Goal: Contribute content: Add original content to the website for others to see

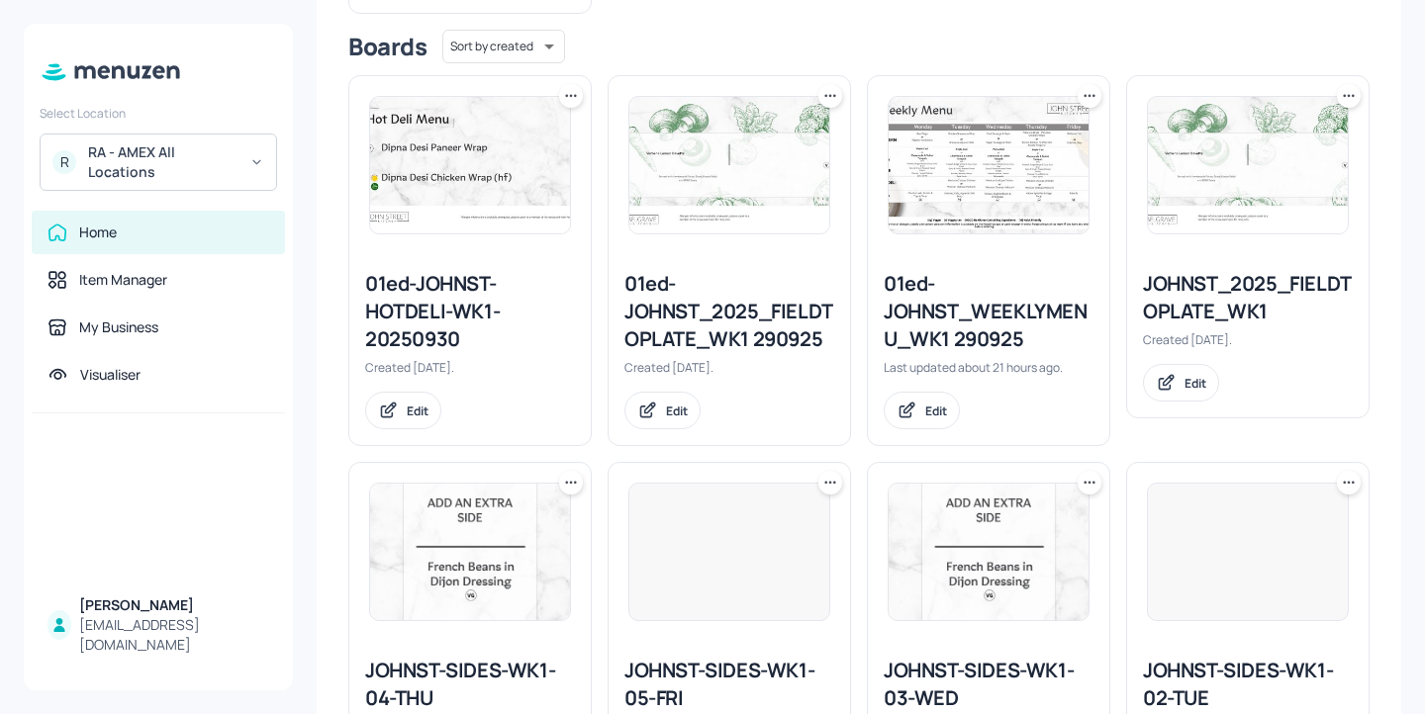
scroll to position [294, 0]
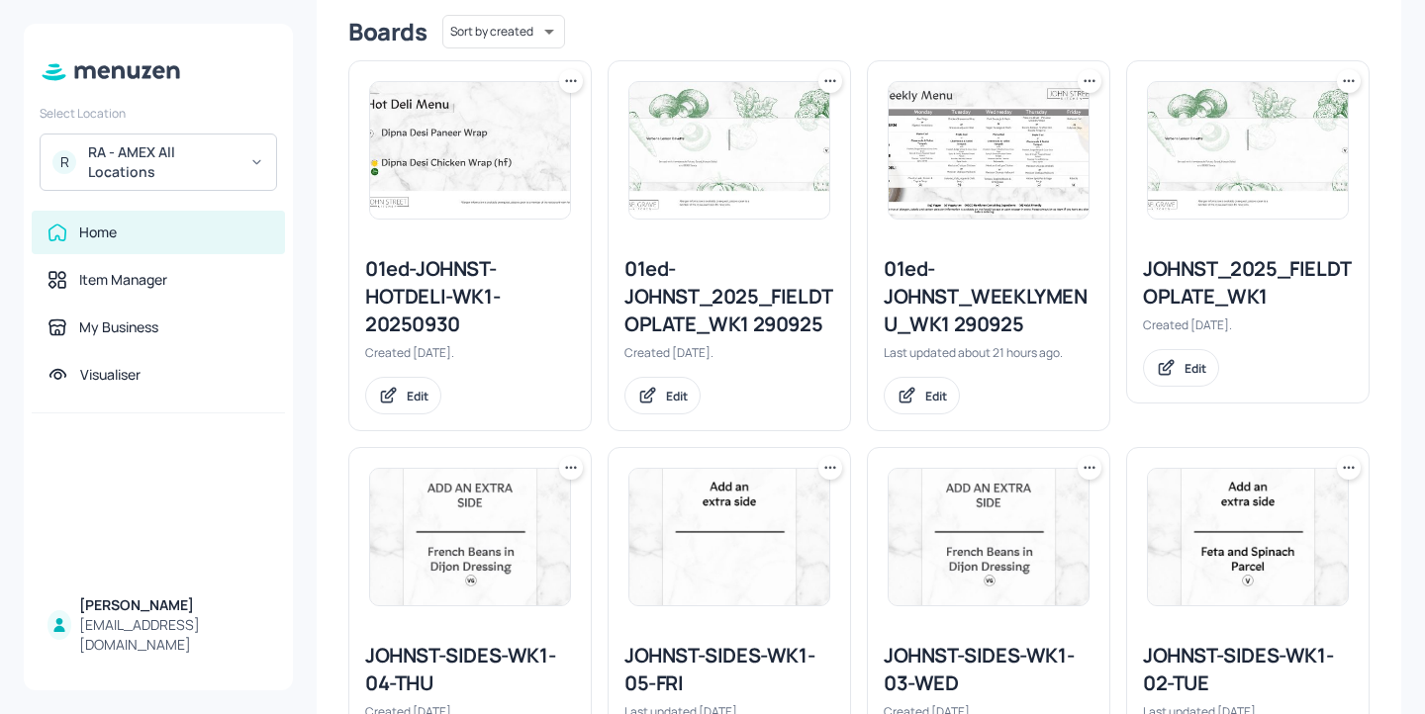
click at [134, 152] on div "RA - AMEX All Locations" at bounding box center [162, 162] width 149 height 40
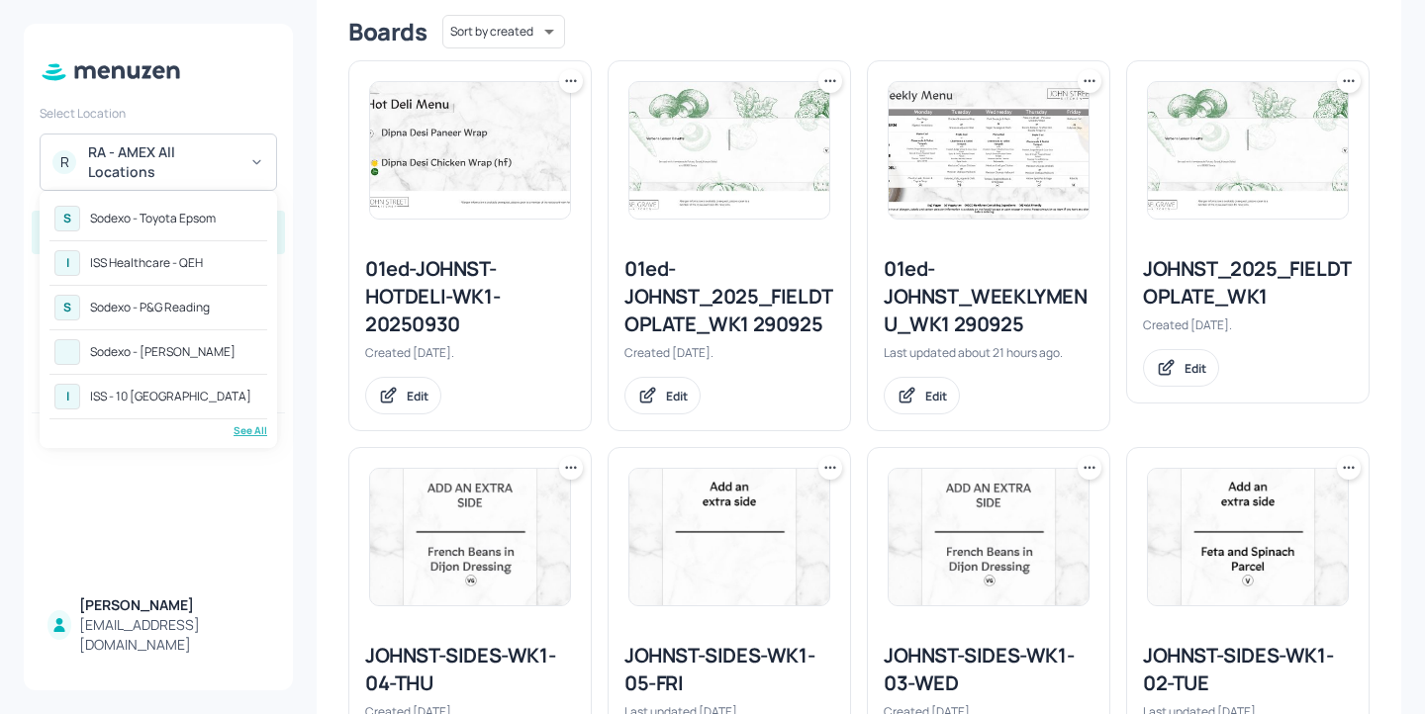
click at [201, 400] on div "ISS - 10 [GEOGRAPHIC_DATA]" at bounding box center [170, 397] width 161 height 12
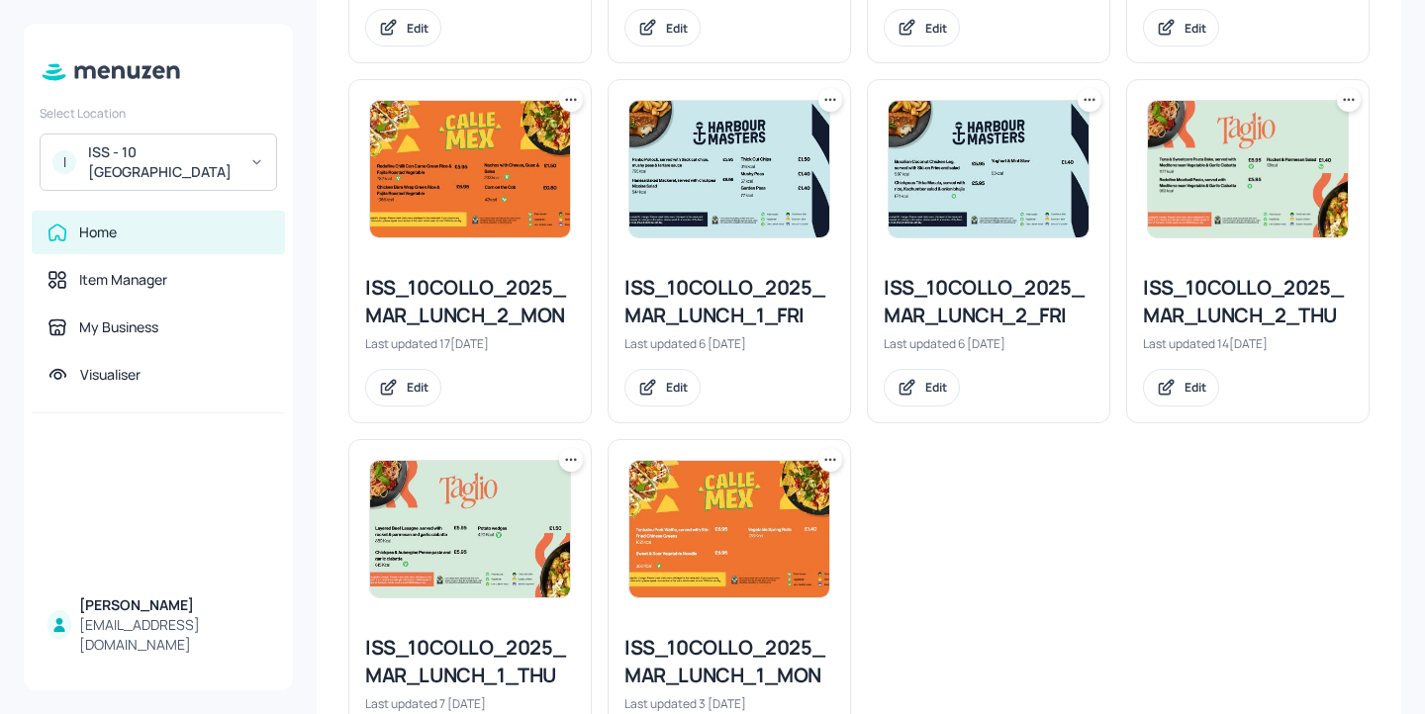
scroll to position [958, 0]
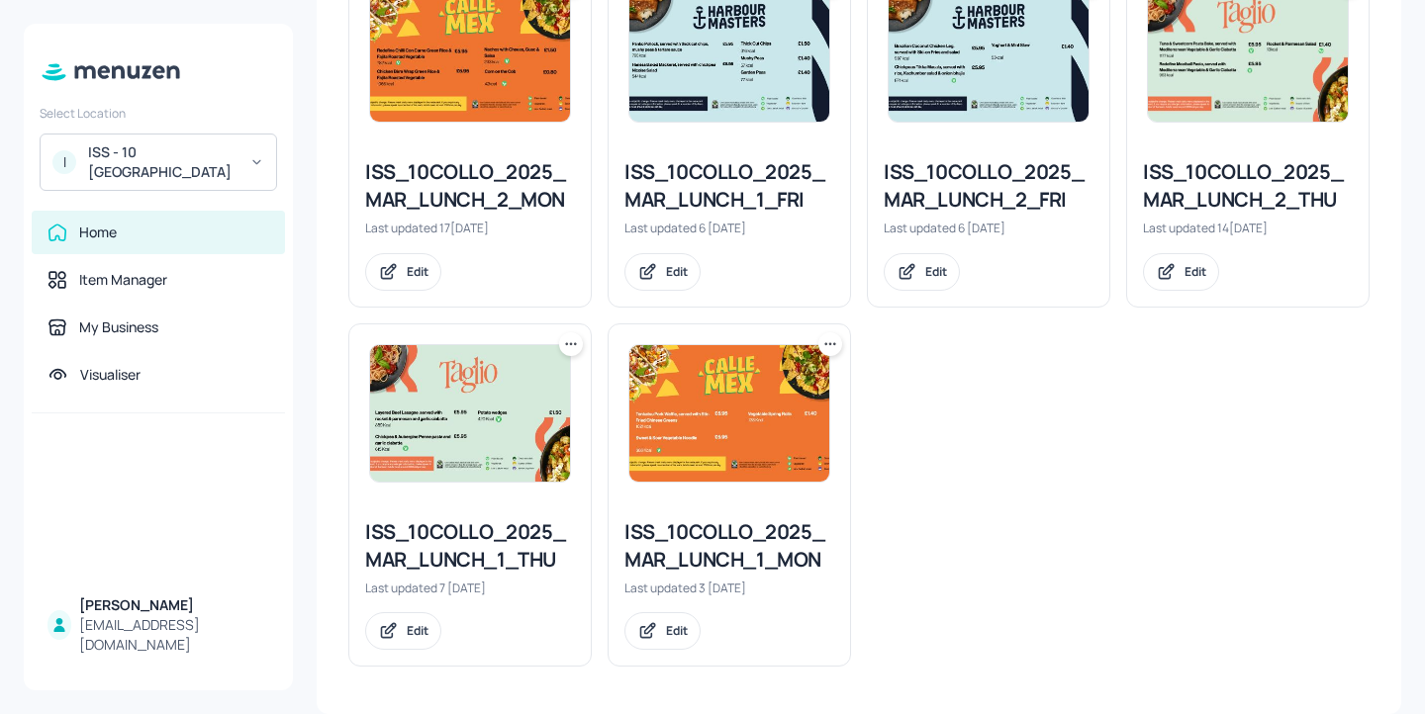
click at [541, 522] on div "ISS_10COLLO_2025_MAR_LUNCH_1_THU" at bounding box center [470, 545] width 210 height 55
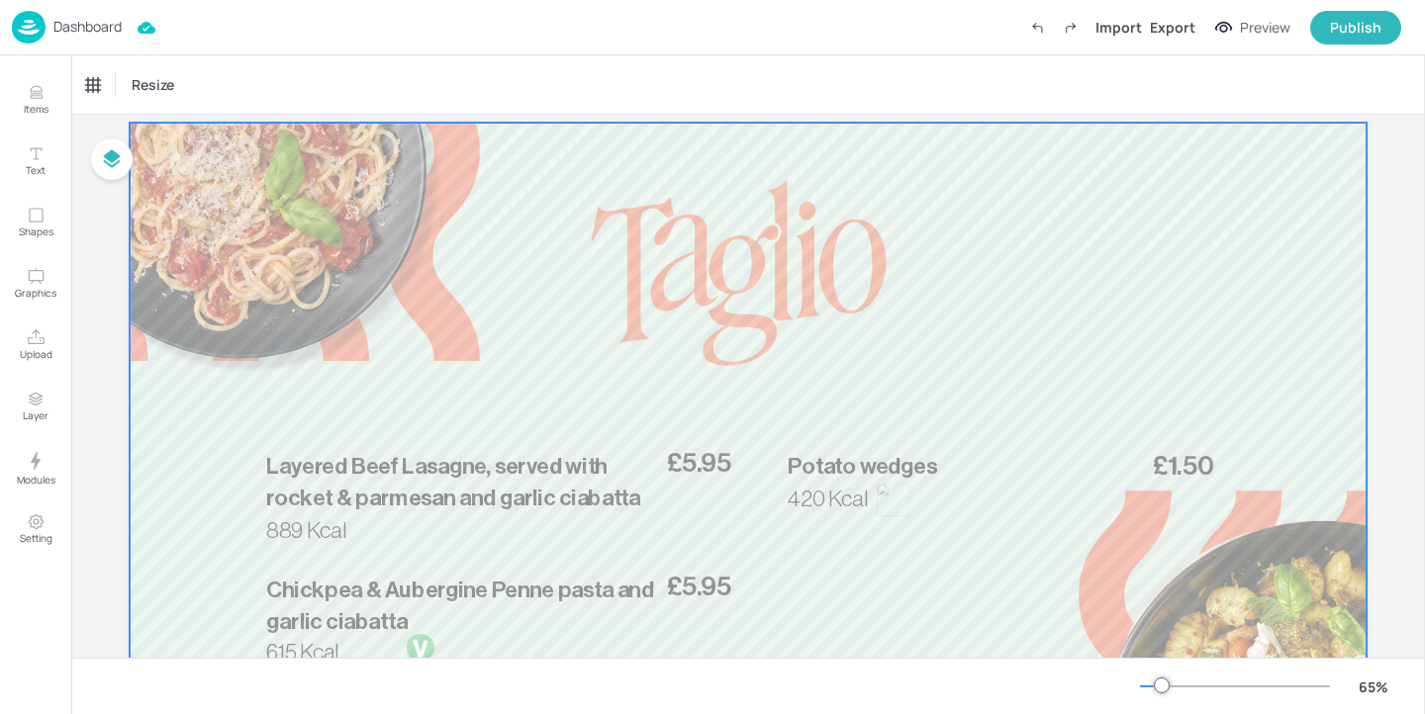
scroll to position [143, 0]
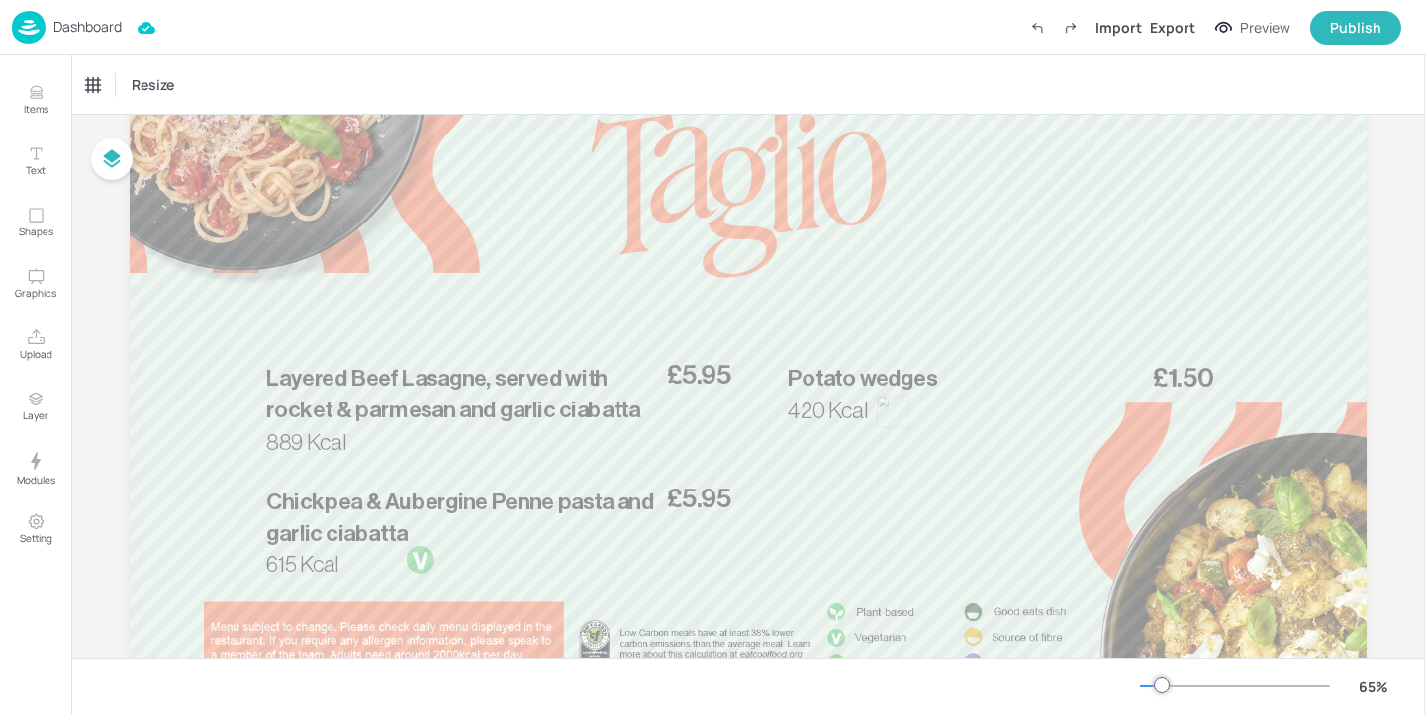
click at [1152, 689] on div "65 %" at bounding box center [1270, 687] width 261 height 32
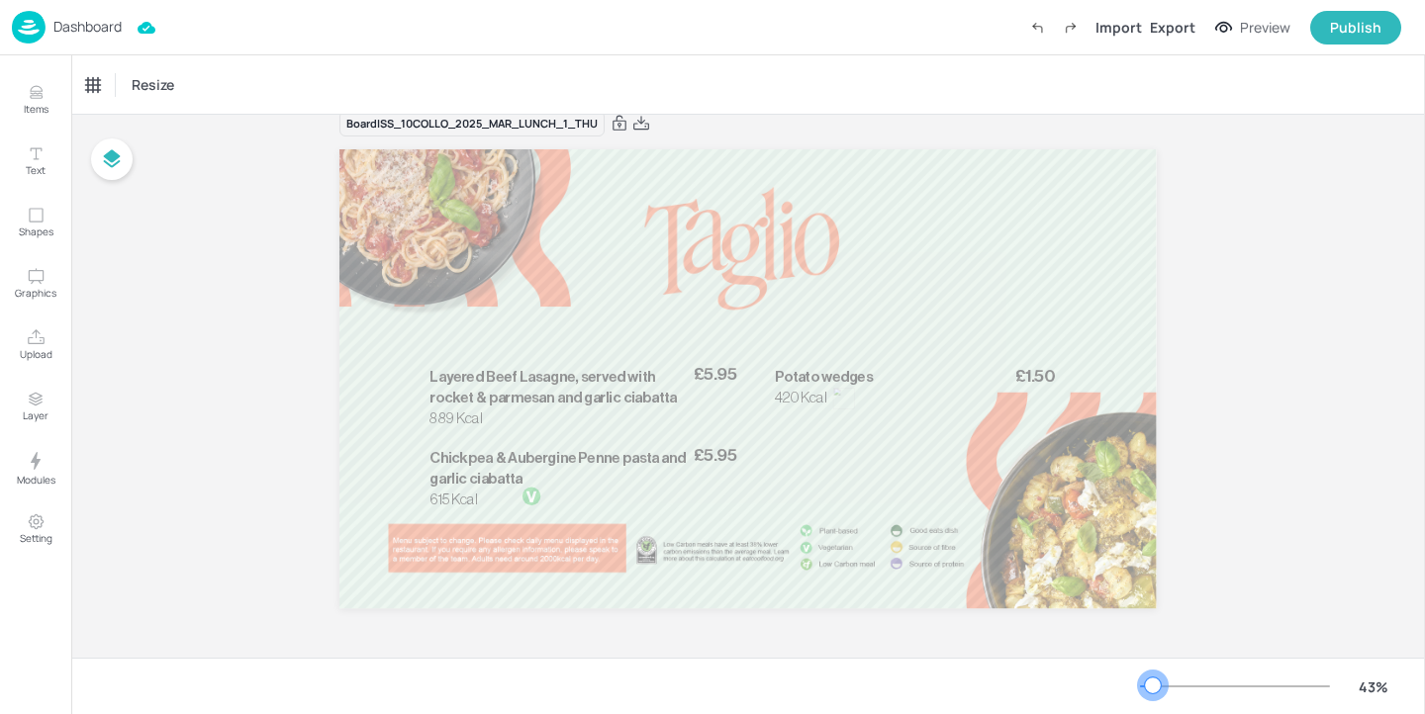
click at [1153, 689] on div at bounding box center [1153, 686] width 16 height 16
click at [44, 330] on icon "Upload" at bounding box center [36, 337] width 19 height 19
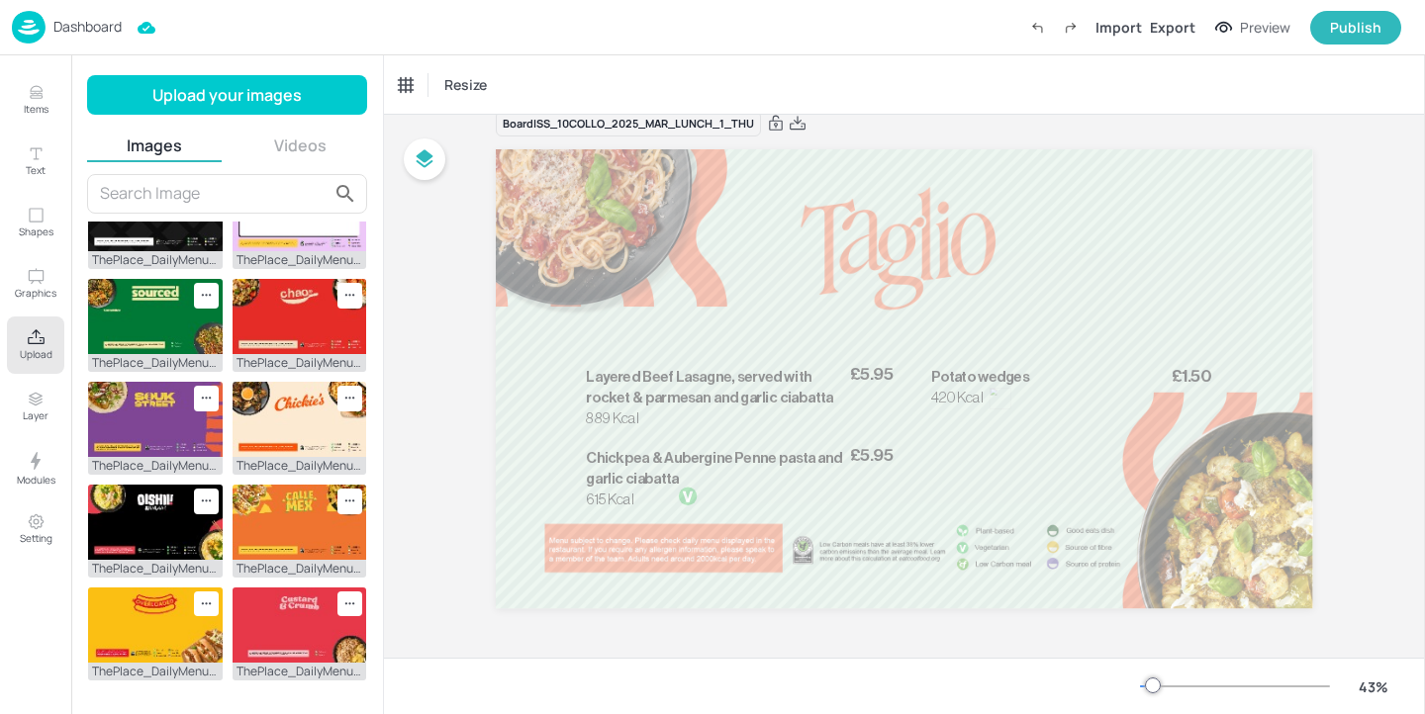
scroll to position [588, 0]
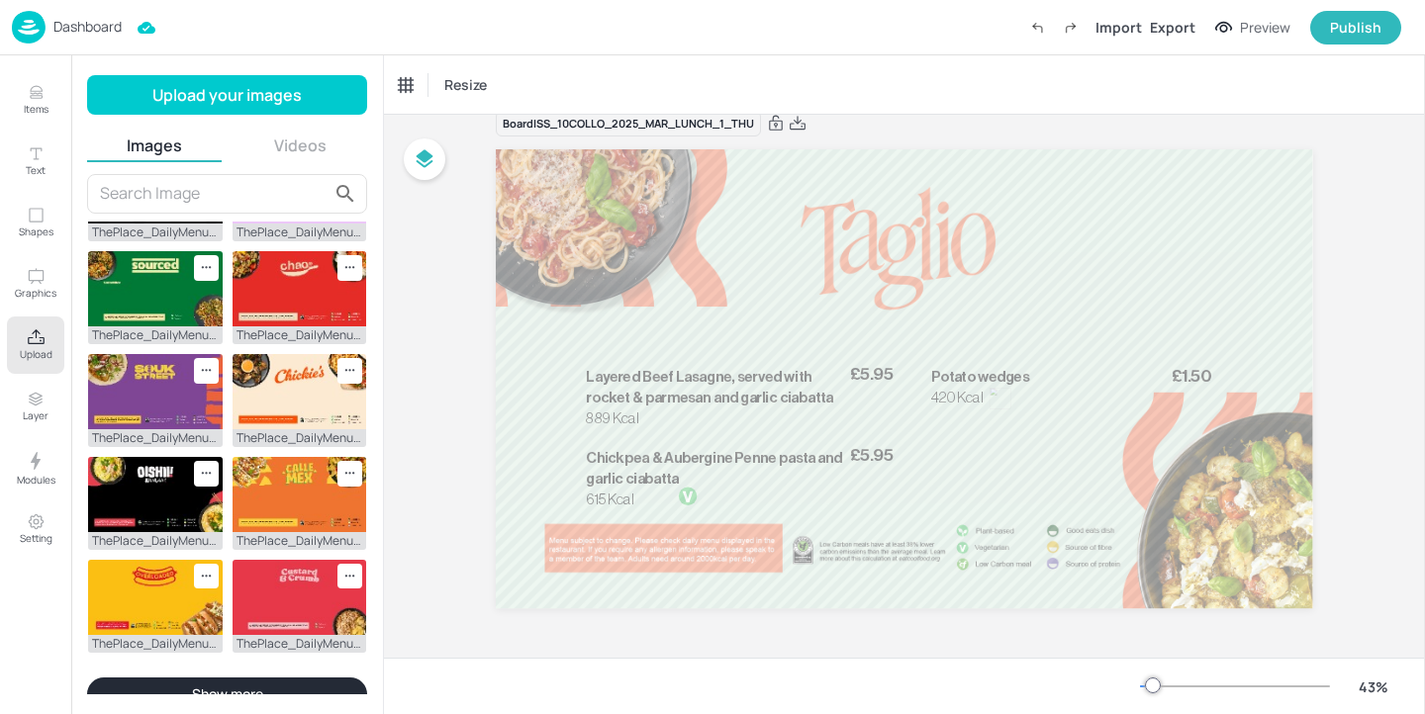
click at [262, 680] on button "Show more" at bounding box center [227, 695] width 280 height 34
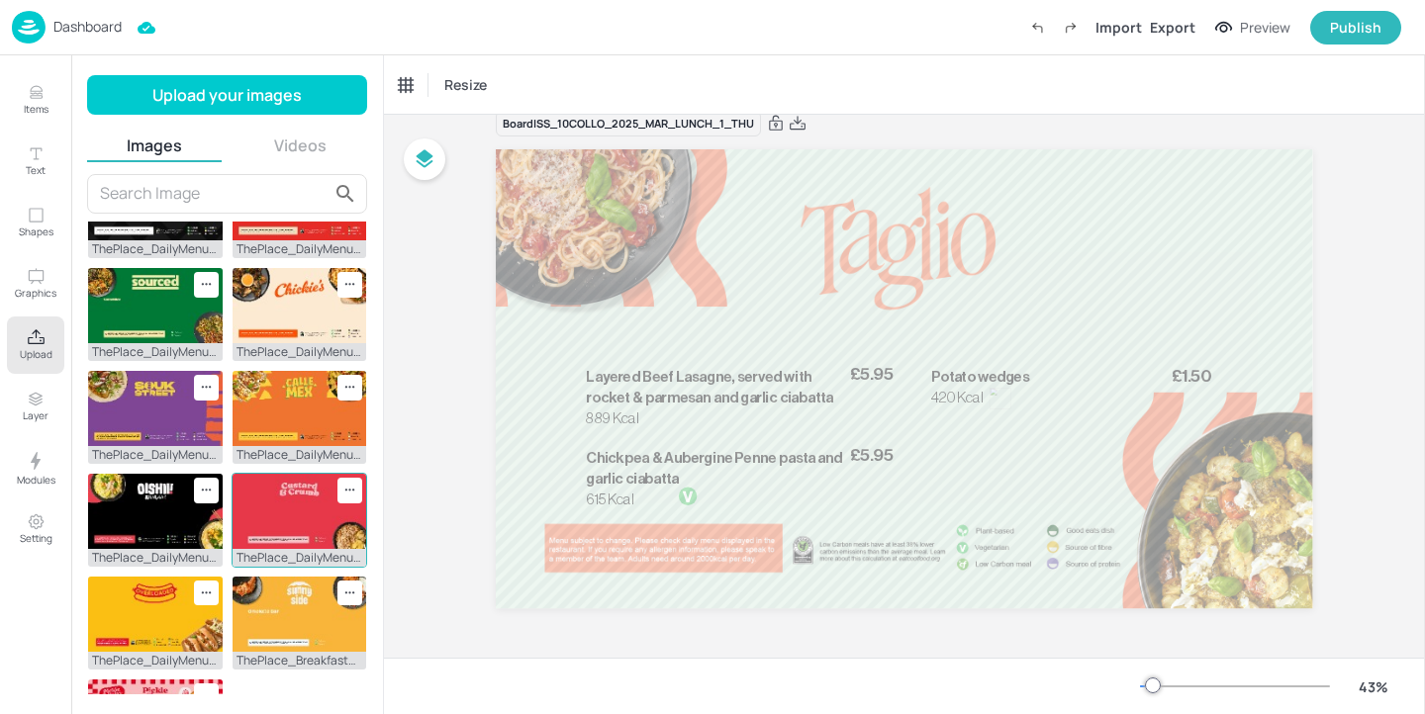
scroll to position [631, 0]
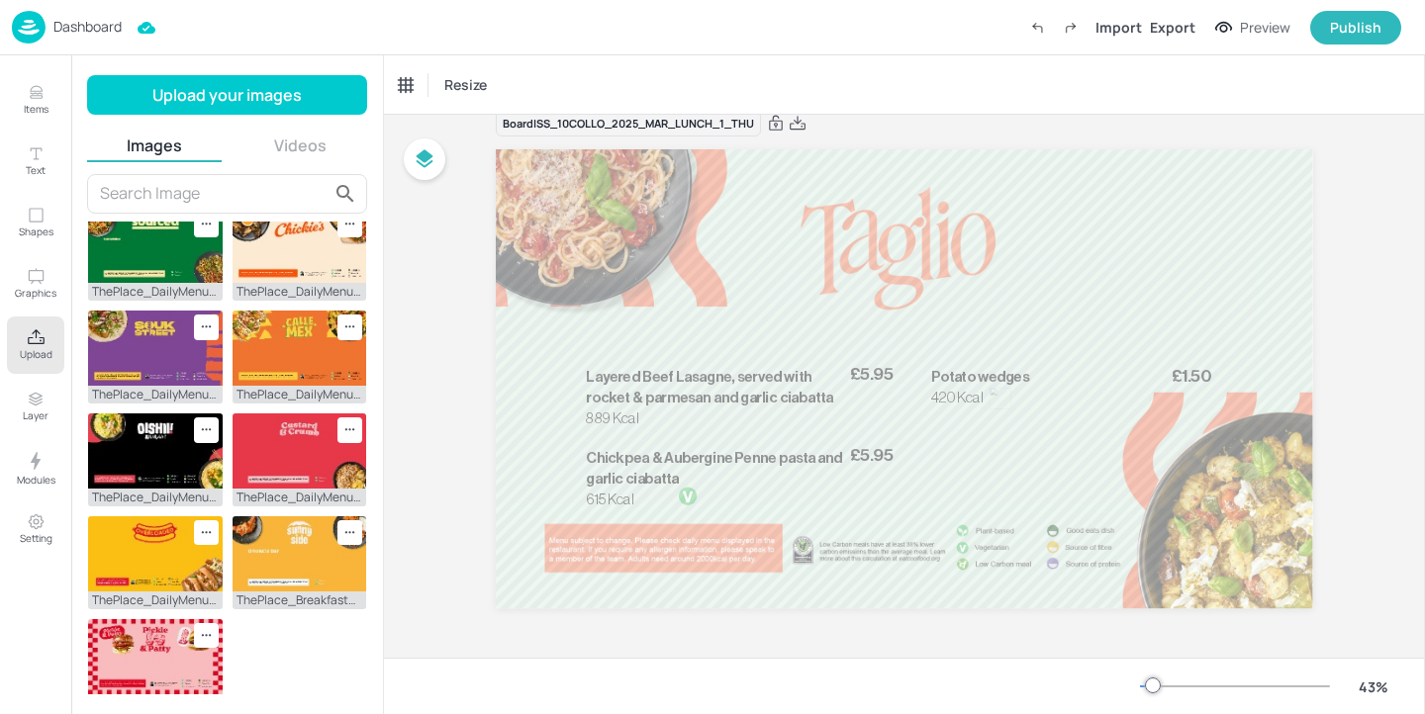
click at [91, 22] on p "Dashboard" at bounding box center [87, 27] width 68 height 14
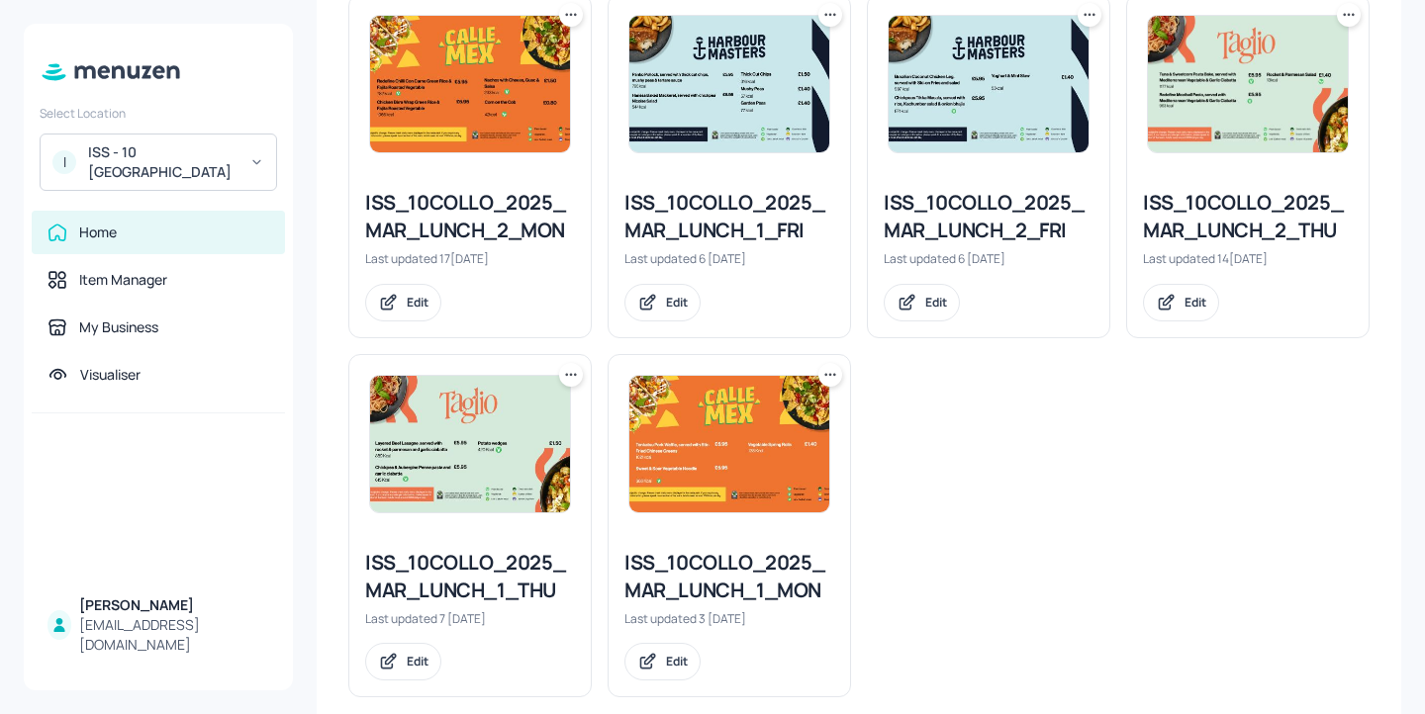
scroll to position [929, 0]
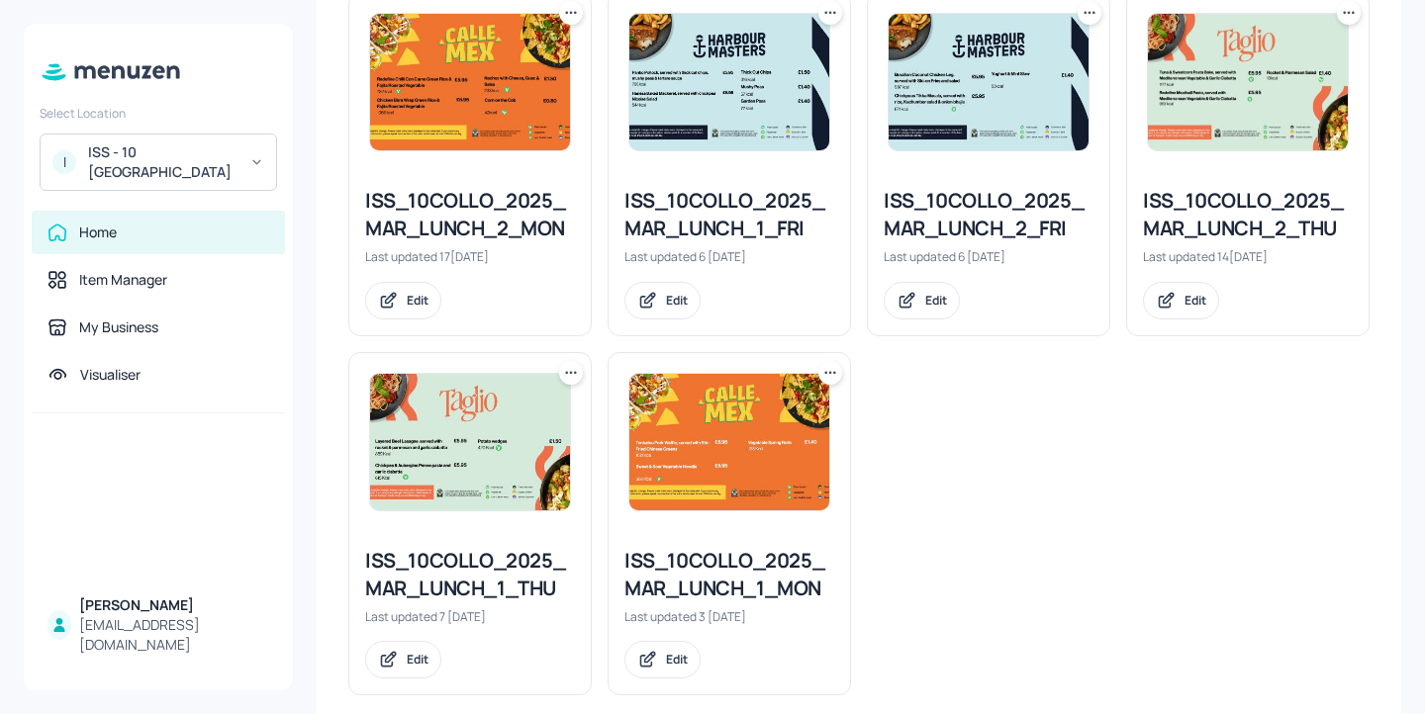
click at [1285, 222] on div "ISS_10COLLO_2025_MAR_LUNCH_2_THU" at bounding box center [1248, 214] width 210 height 55
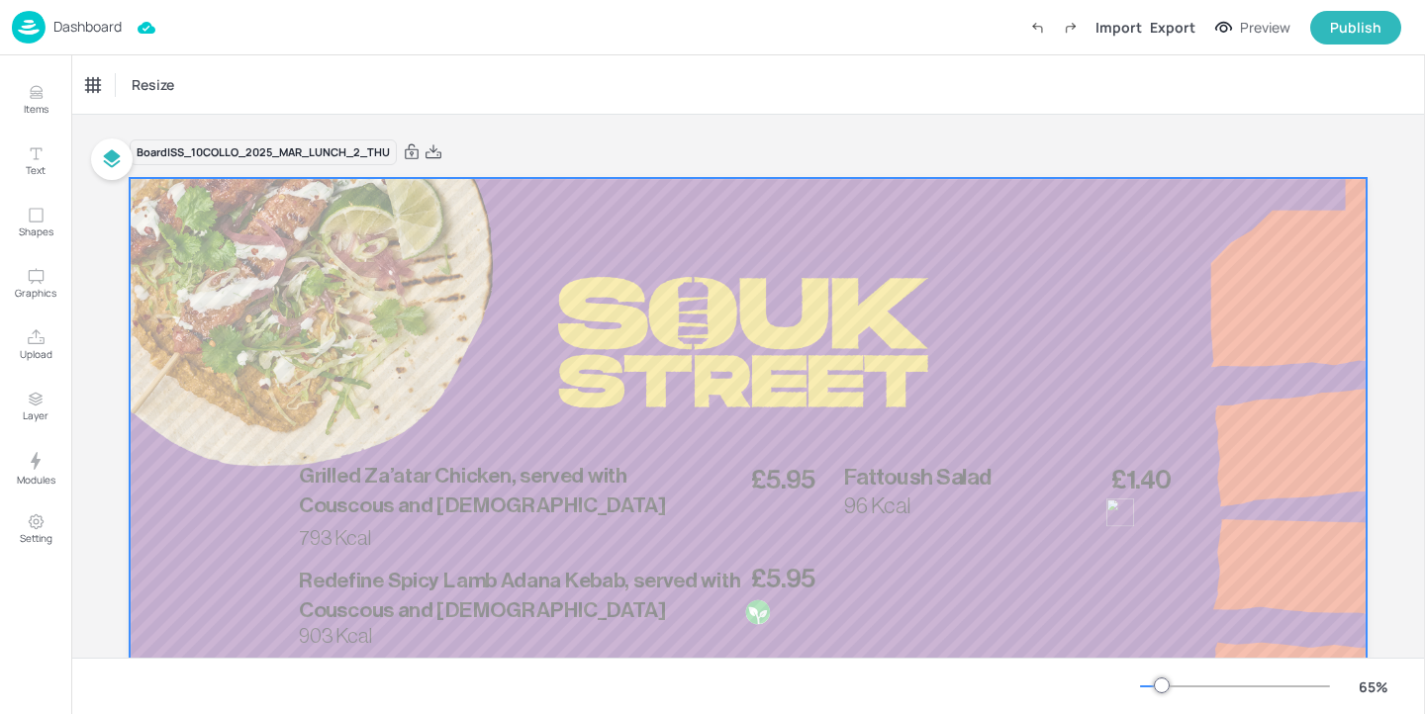
scroll to position [96, 0]
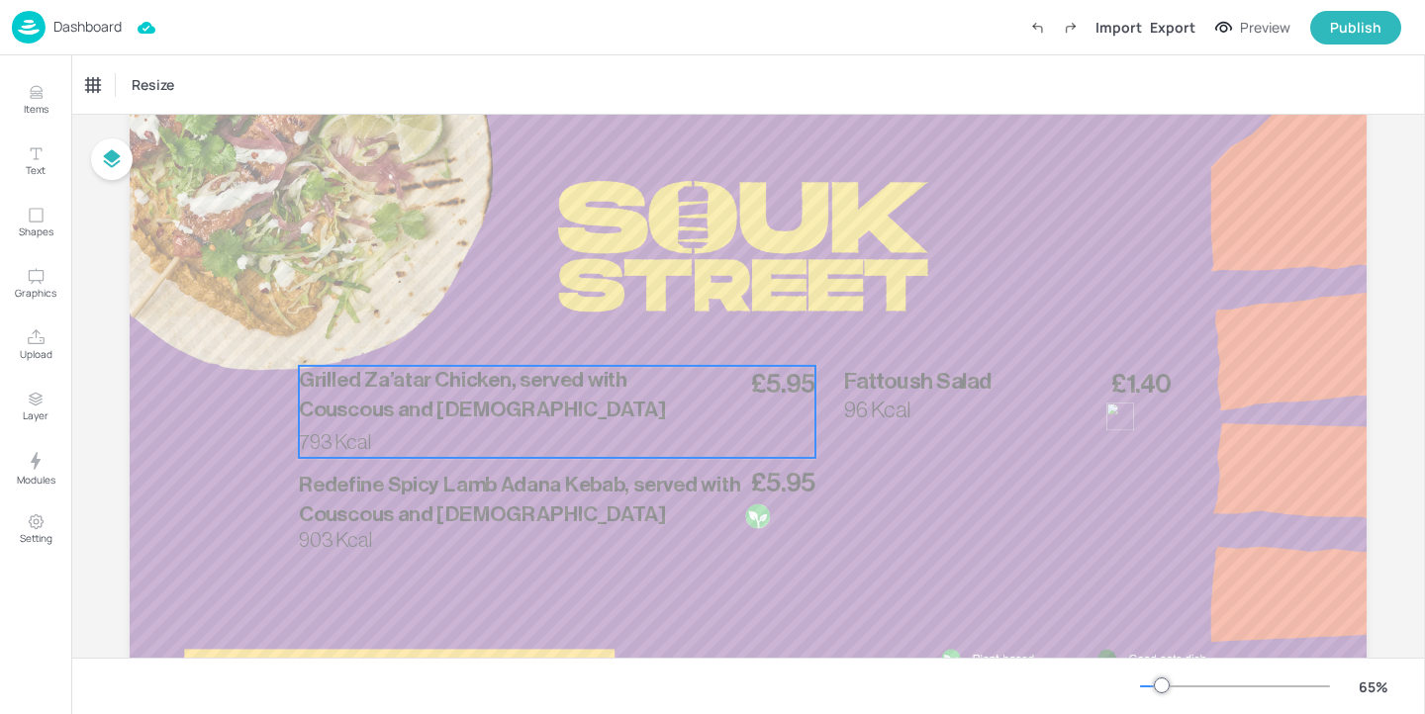
click at [498, 431] on div "£5.95 Grilled Za’atar Chicken, served with Couscous and Lebanese slaw 793 Kcal" at bounding box center [557, 412] width 516 height 92
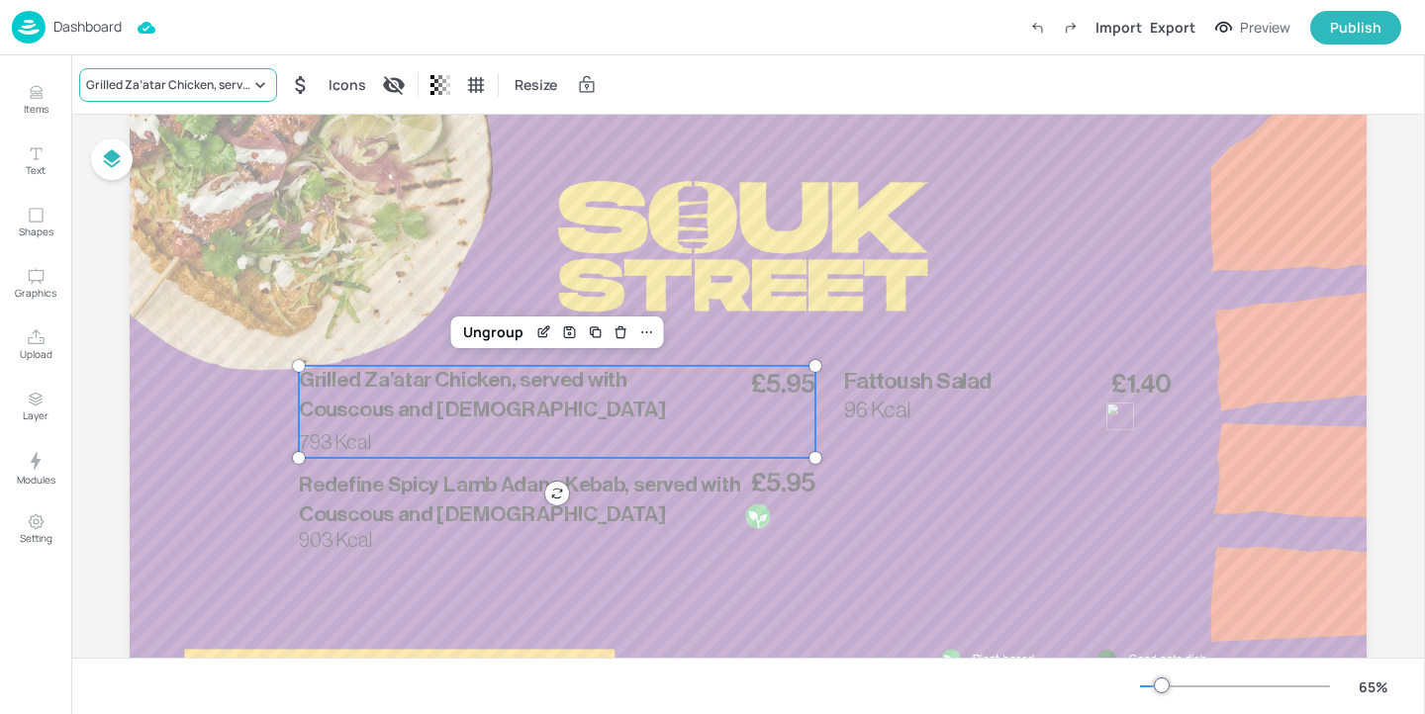
click at [255, 84] on icon at bounding box center [260, 85] width 20 height 20
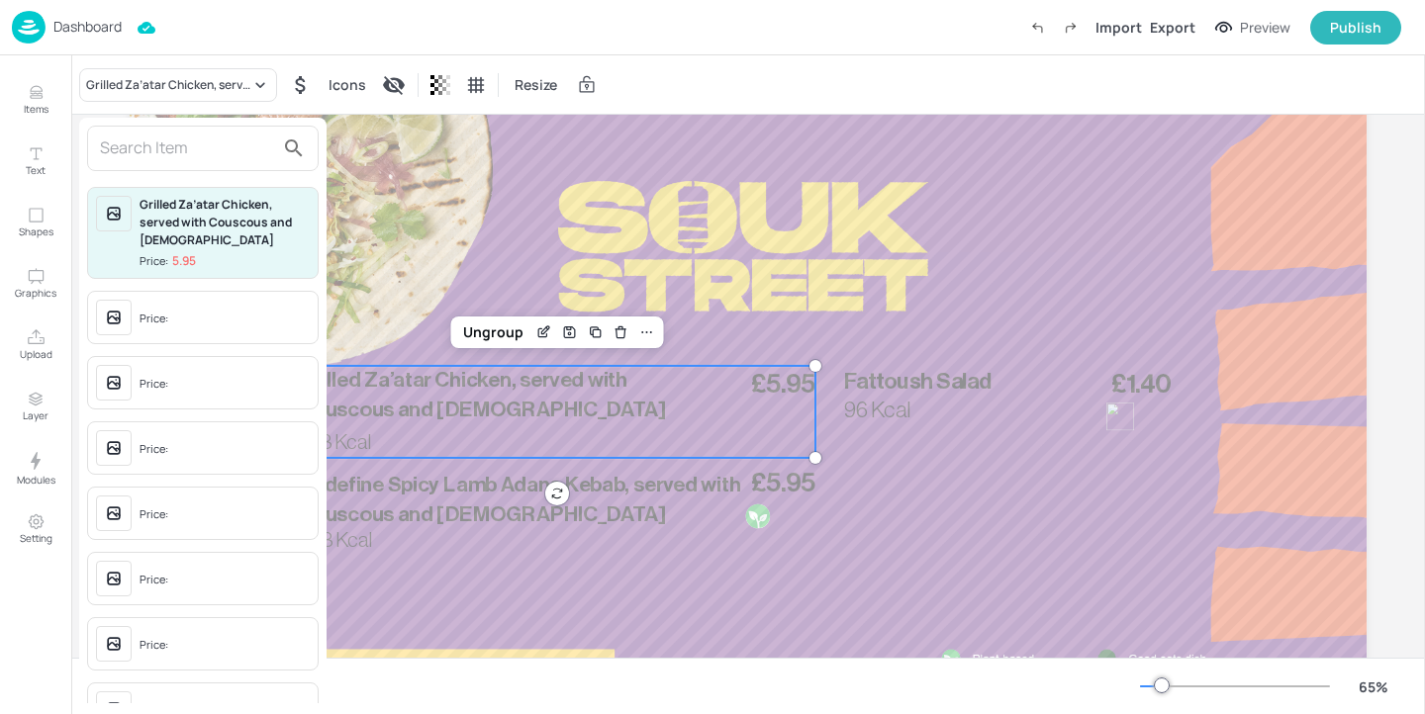
click at [241, 153] on input "text" at bounding box center [187, 149] width 174 height 32
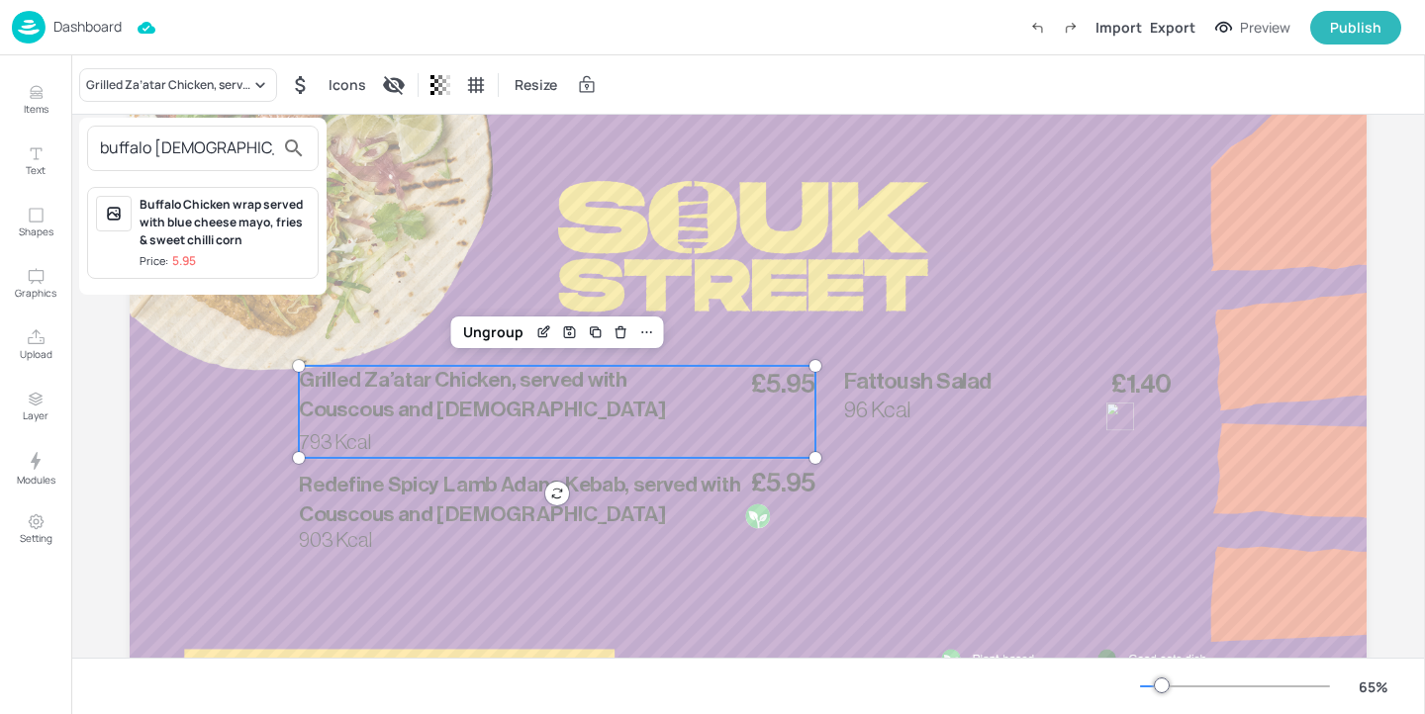
type input "buffalo chick"
click at [232, 405] on div at bounding box center [712, 357] width 1425 height 714
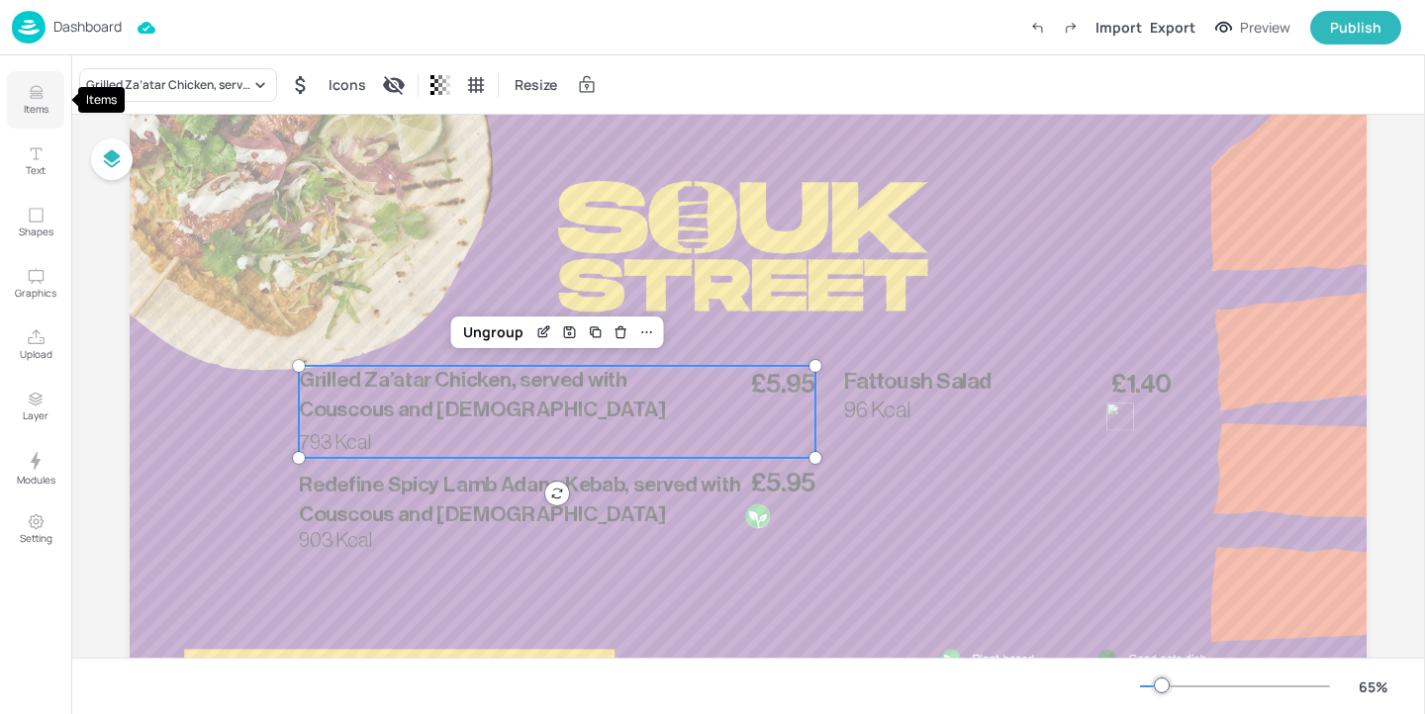
click at [45, 93] on button "Items" at bounding box center [35, 99] width 57 height 57
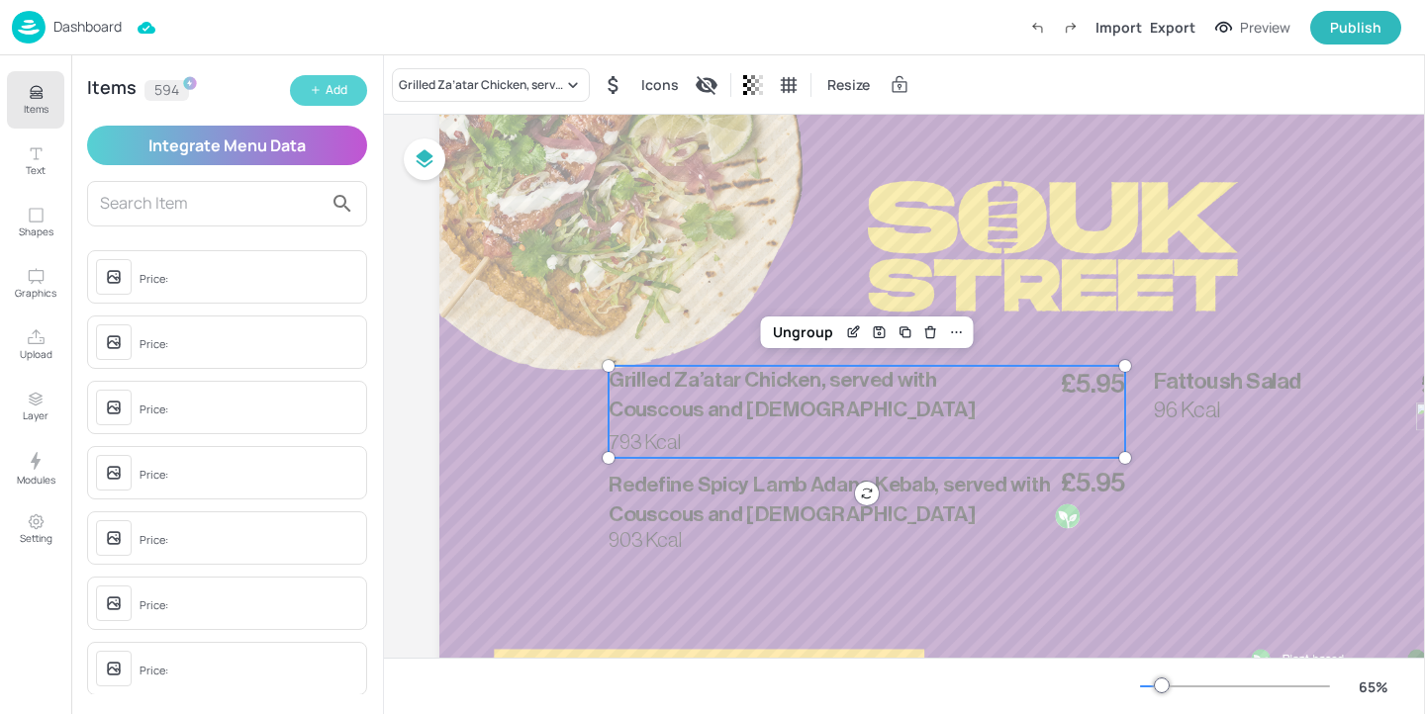
click at [326, 82] on div "Add" at bounding box center [337, 90] width 22 height 19
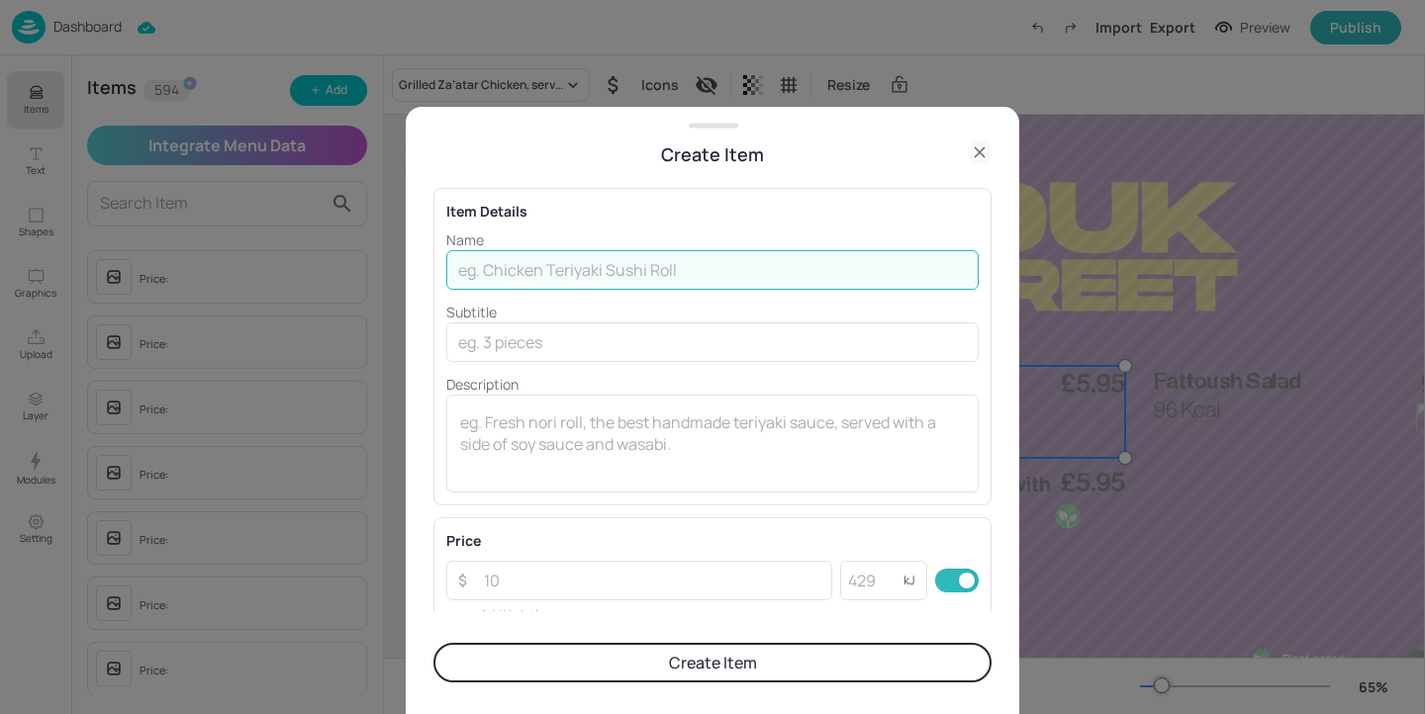
click at [630, 262] on input "text" at bounding box center [712, 270] width 532 height 40
paste input "Buffalo Chicken Tender wrap served with blue cheese mayo, fries and sweet chill…"
type input "Buffalo Chicken Tender wrap served with blue cheese mayo, fries and sweet chill…"
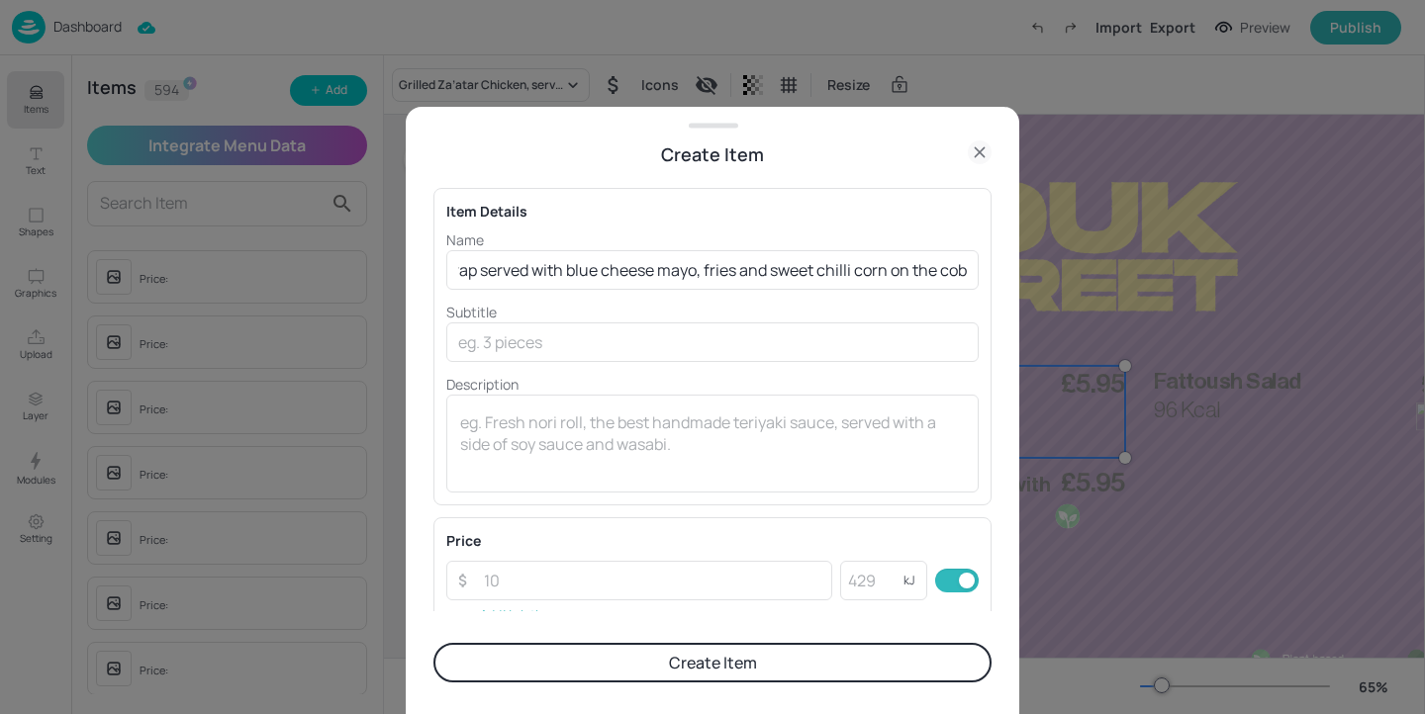
scroll to position [0, 0]
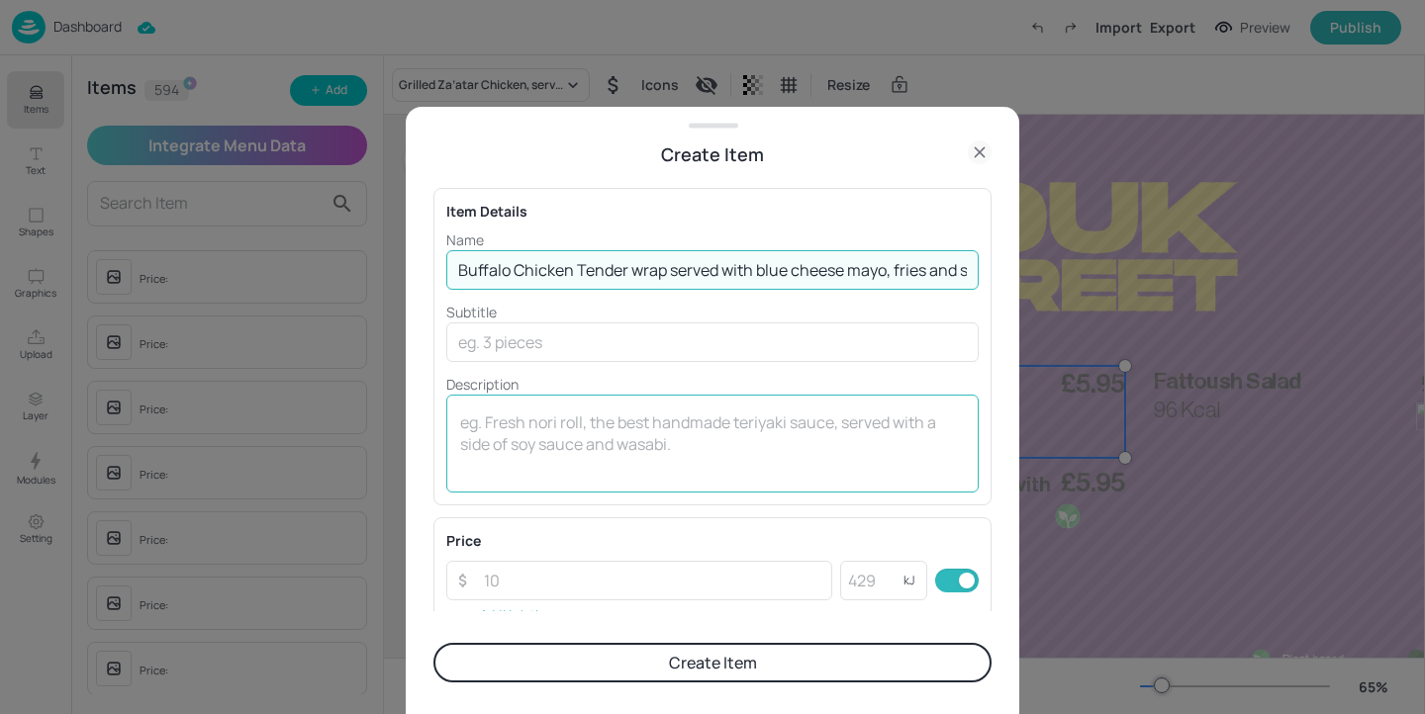
click at [620, 416] on textarea at bounding box center [712, 444] width 505 height 65
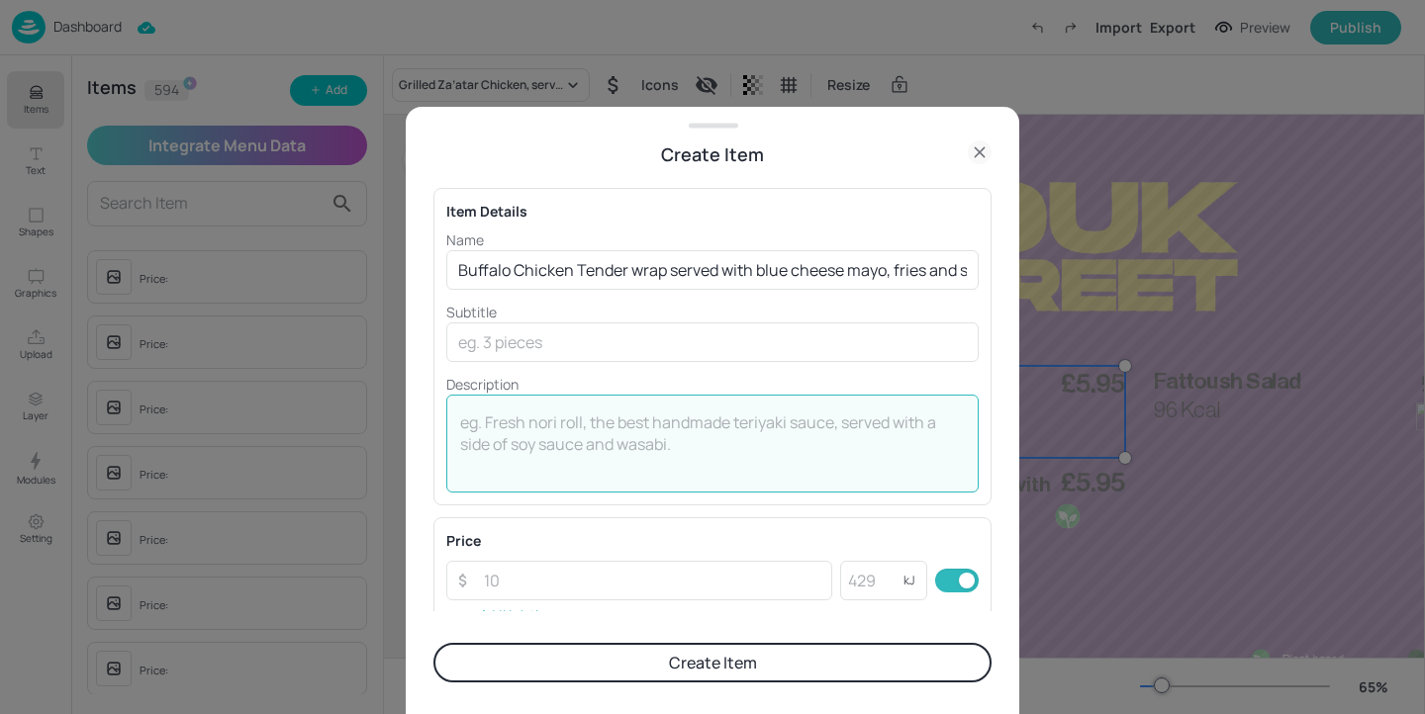
paste textarea "1394 Kcal"
type textarea "1394 Kcal"
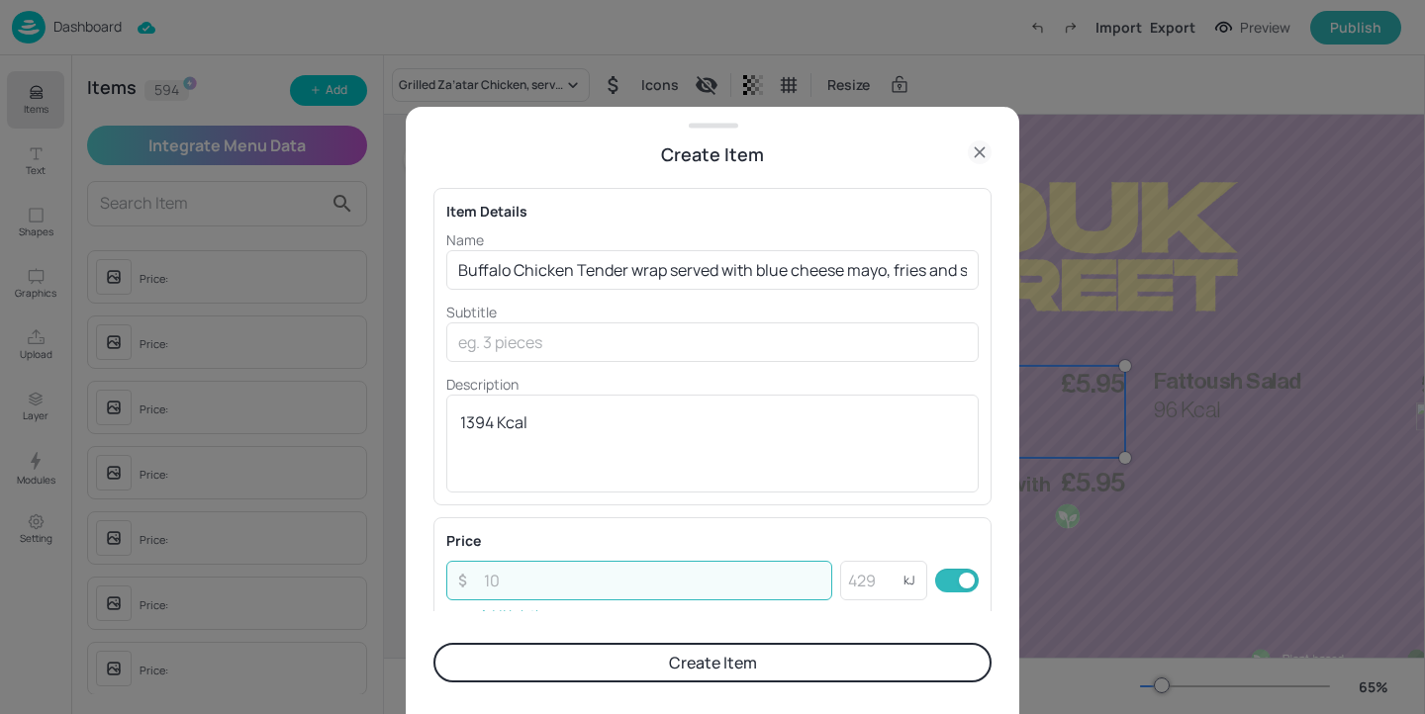
click at [617, 586] on input "number" at bounding box center [652, 581] width 360 height 40
paste input "5.95"
type input "5.95"
click at [658, 665] on button "Create Item" at bounding box center [712, 663] width 558 height 40
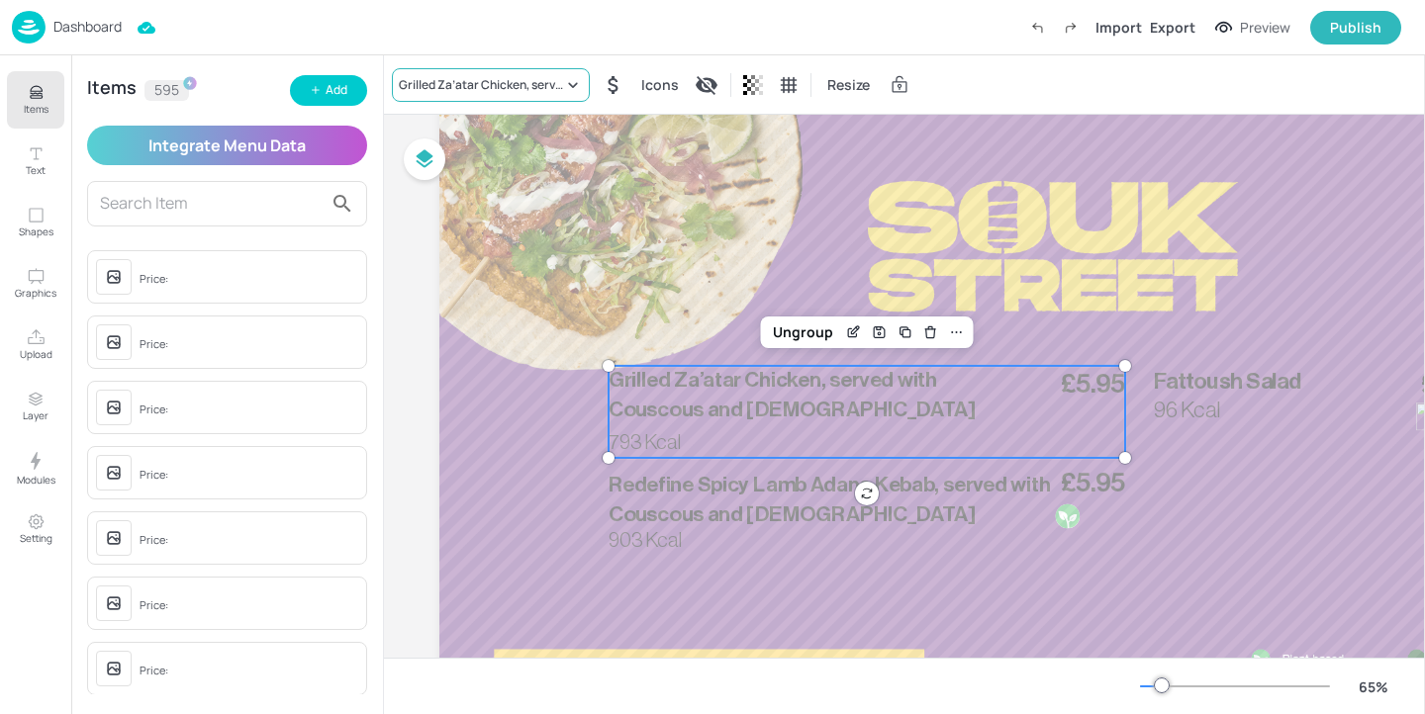
click at [509, 78] on div "Grilled Za’atar Chicken, served with Couscous and Lebanese slaw" at bounding box center [481, 85] width 164 height 18
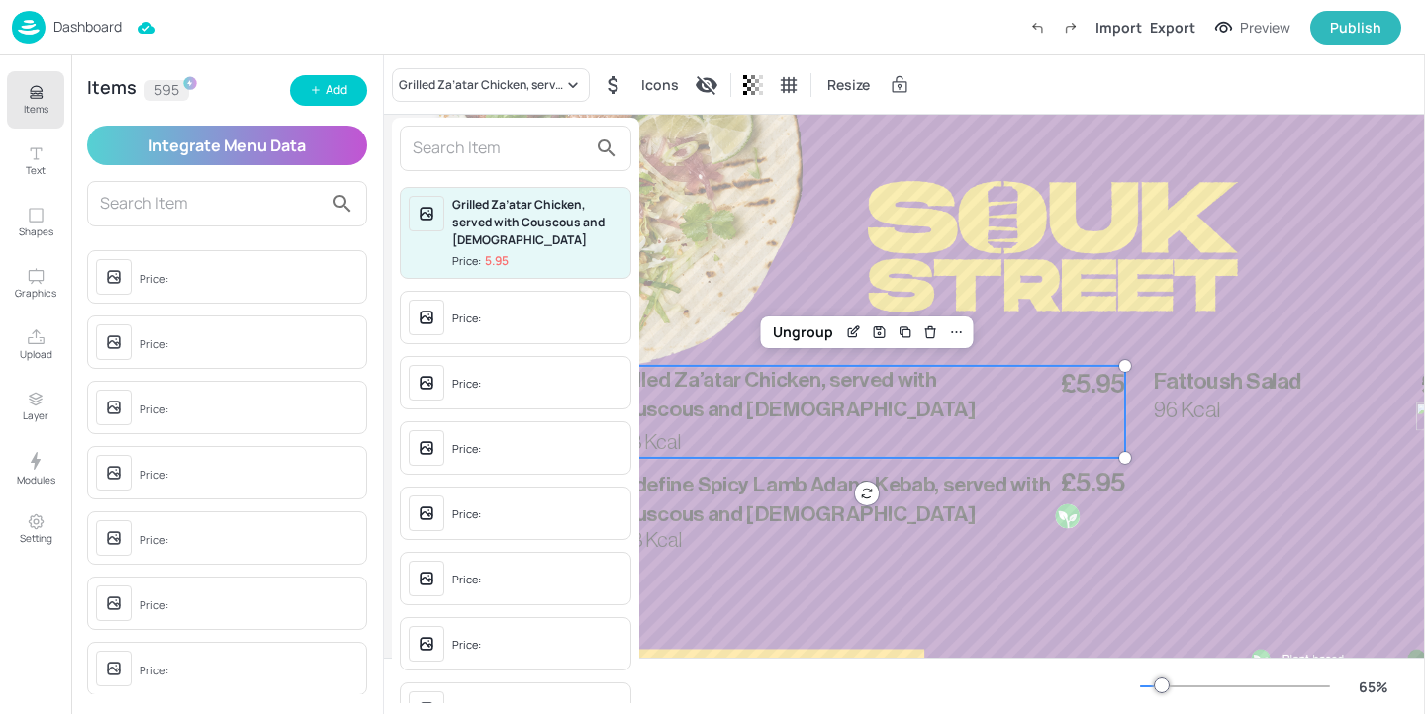
click at [506, 161] on input "text" at bounding box center [500, 149] width 174 height 32
click at [33, 315] on div at bounding box center [712, 357] width 1425 height 714
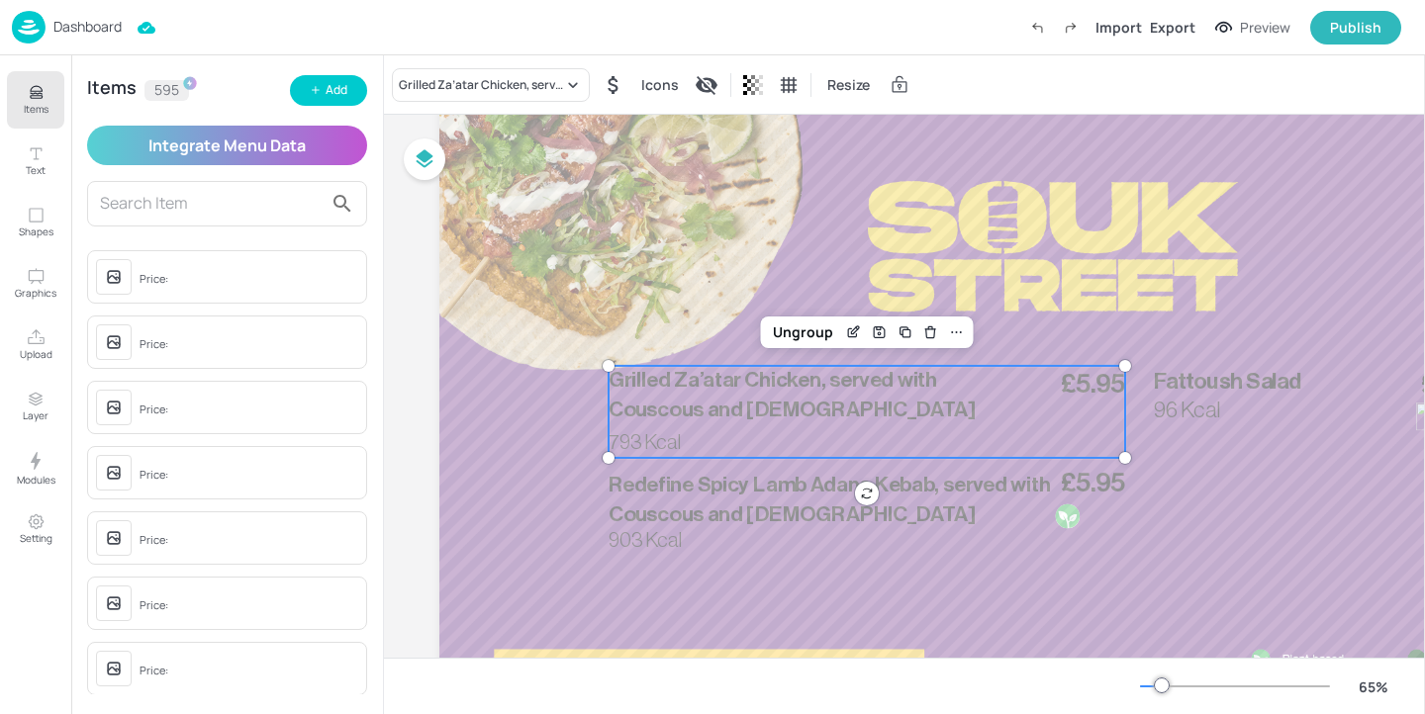
click at [33, 342] on div "Grilled Za’atar Chicken, served with Couscous and Lebanese slaw Price: 5.95 Pri…" at bounding box center [712, 361] width 1425 height 706
click at [48, 342] on button "Upload" at bounding box center [35, 345] width 57 height 57
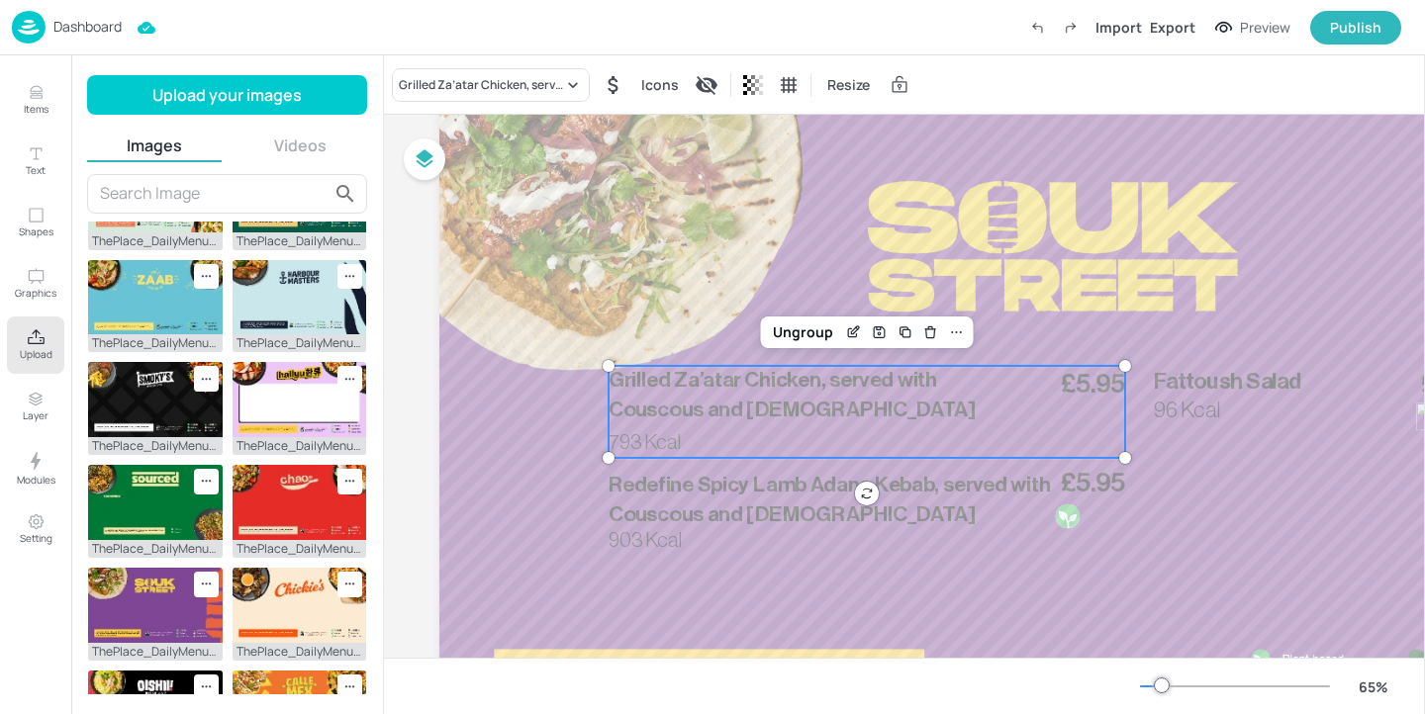
scroll to position [376, 0]
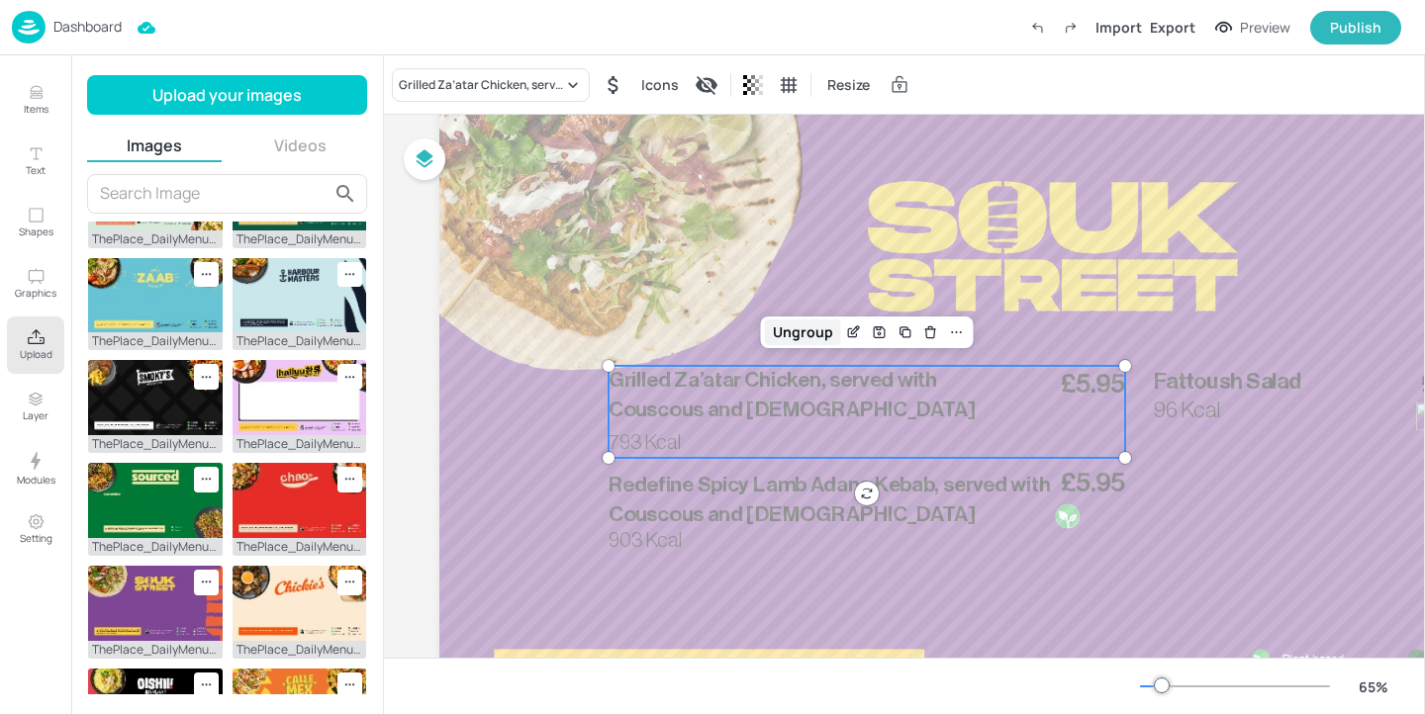
click at [806, 338] on div "Ungroup" at bounding box center [803, 333] width 76 height 26
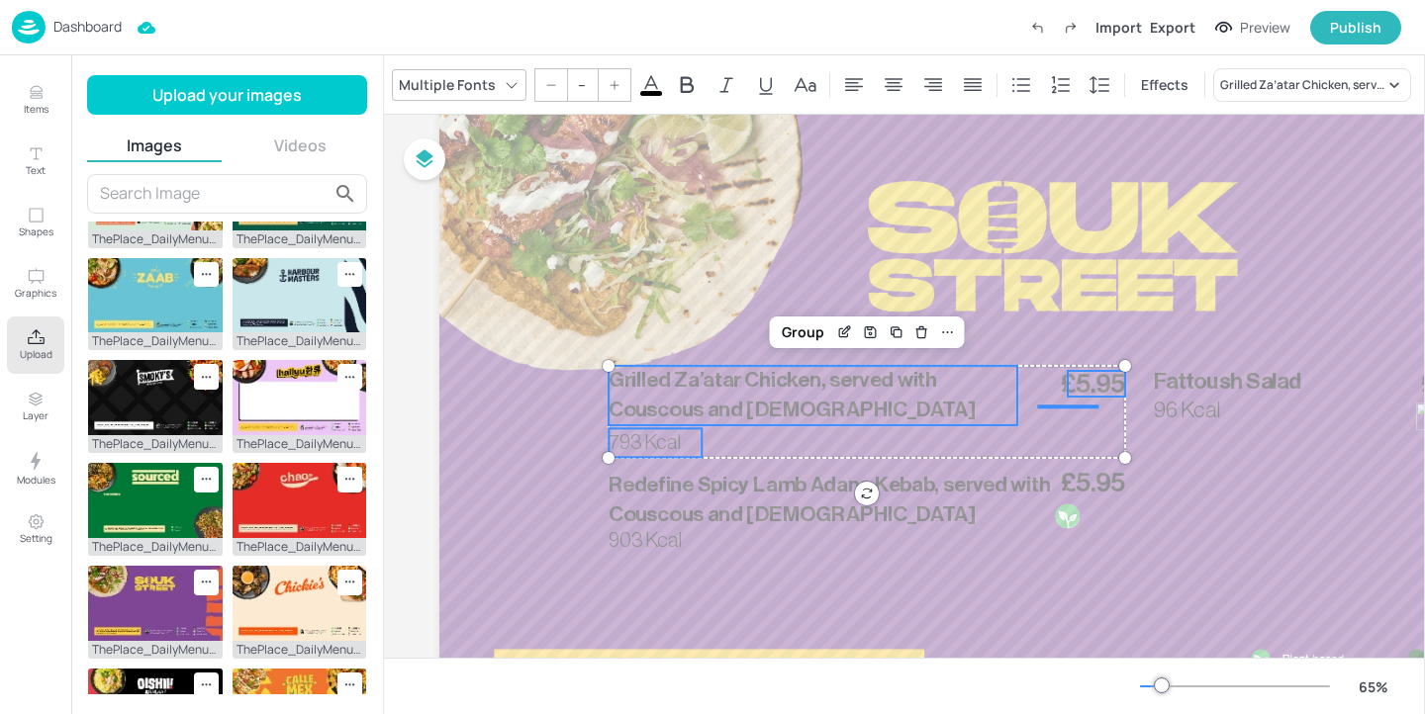
click at [46, 361] on p "Upload" at bounding box center [36, 354] width 33 height 14
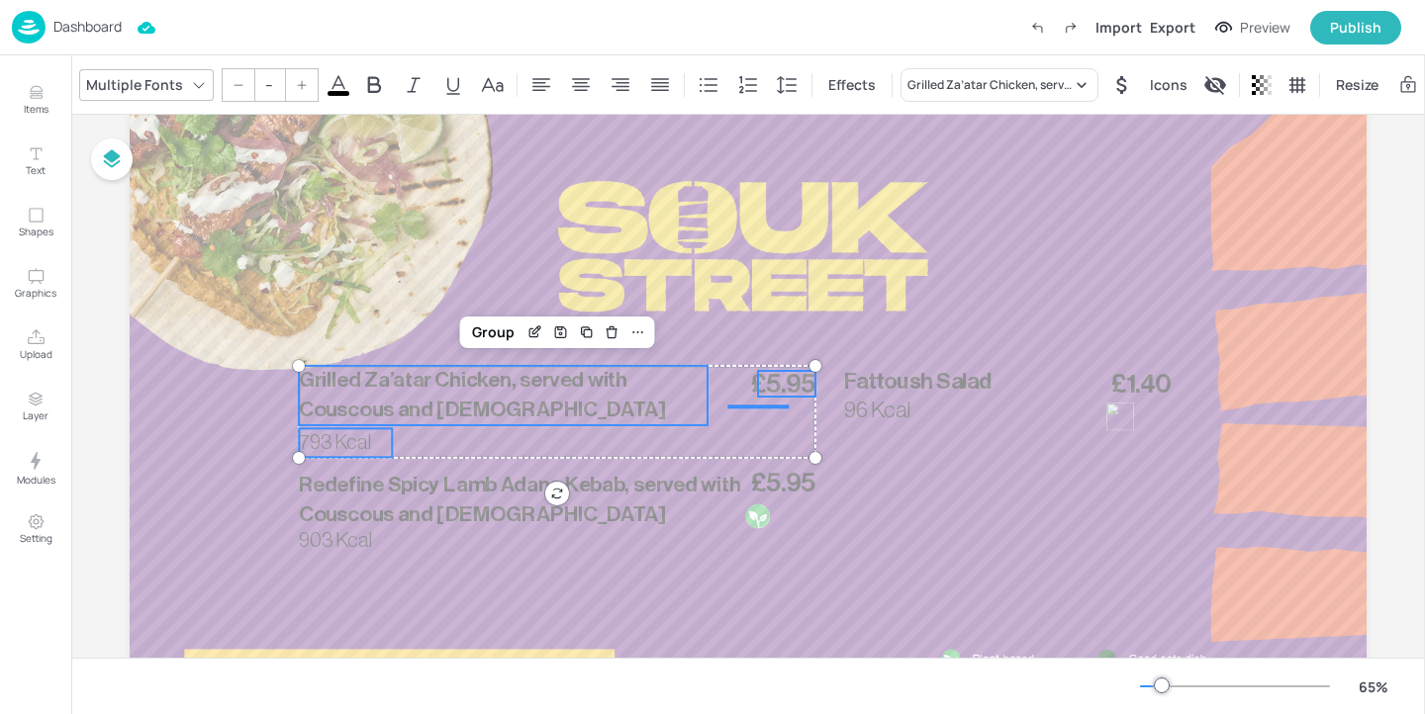
click at [331, 79] on icon at bounding box center [338, 84] width 18 height 19
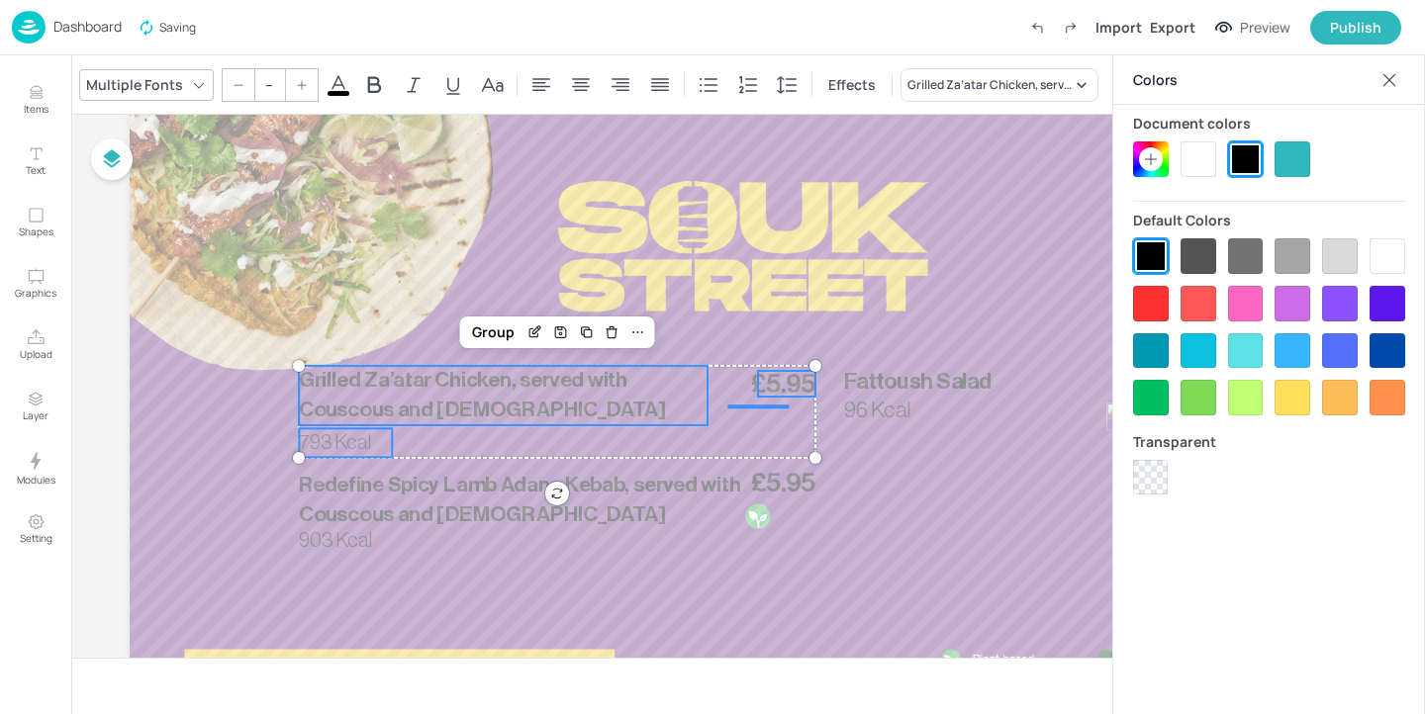
click at [1204, 163] on div at bounding box center [1198, 159] width 36 height 36
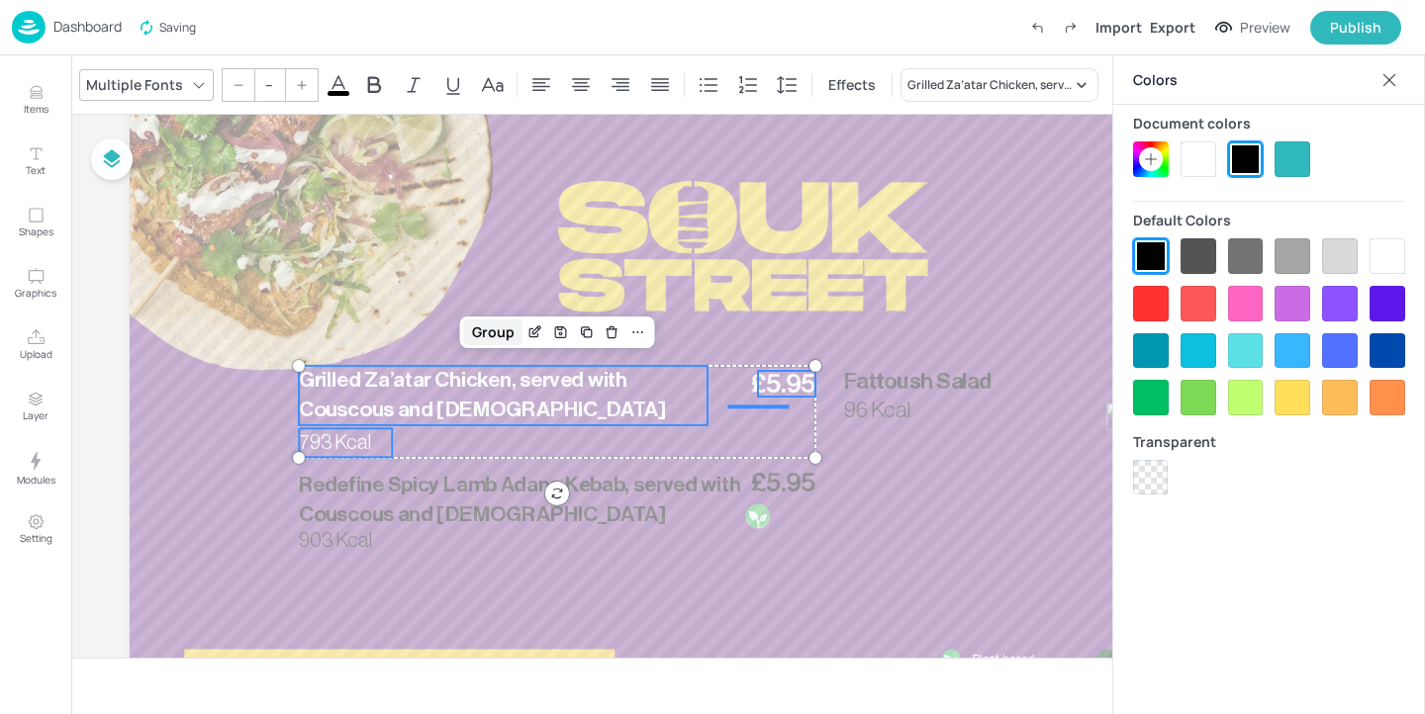
click at [485, 328] on div "Group" at bounding box center [493, 333] width 58 height 26
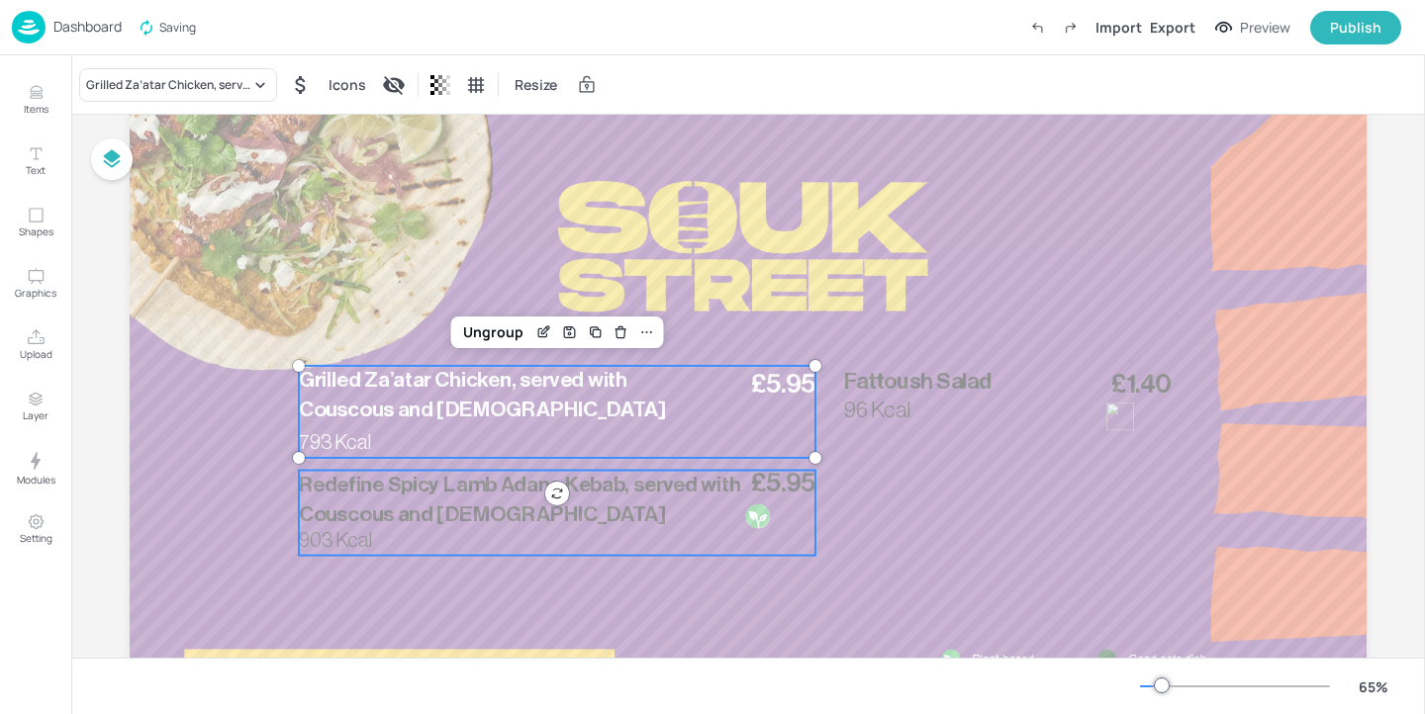
click at [469, 523] on span "Redefine Spicy Lamb Adana Kebab, served with Couscous and Lebanese slaw" at bounding box center [520, 499] width 442 height 51
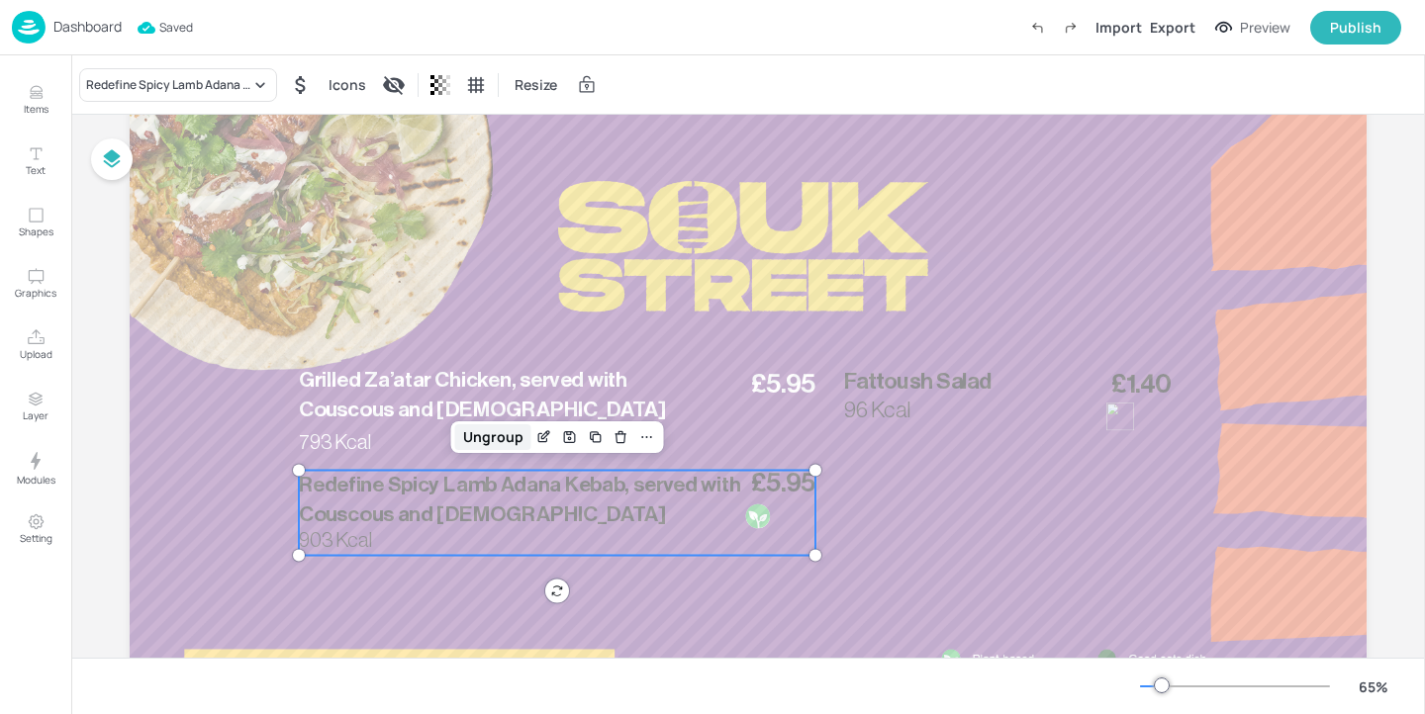
click at [512, 437] on div "Ungroup" at bounding box center [493, 437] width 76 height 26
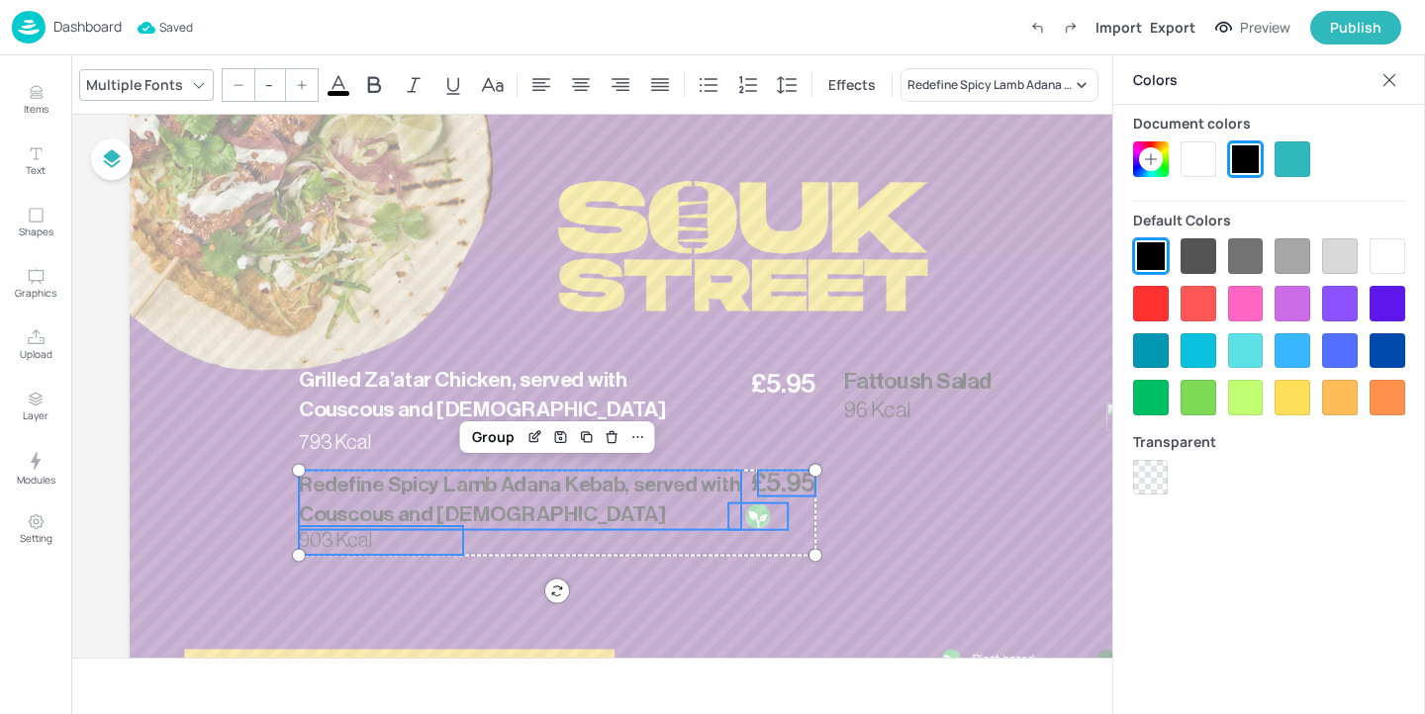
click at [1202, 161] on div at bounding box center [1198, 159] width 36 height 36
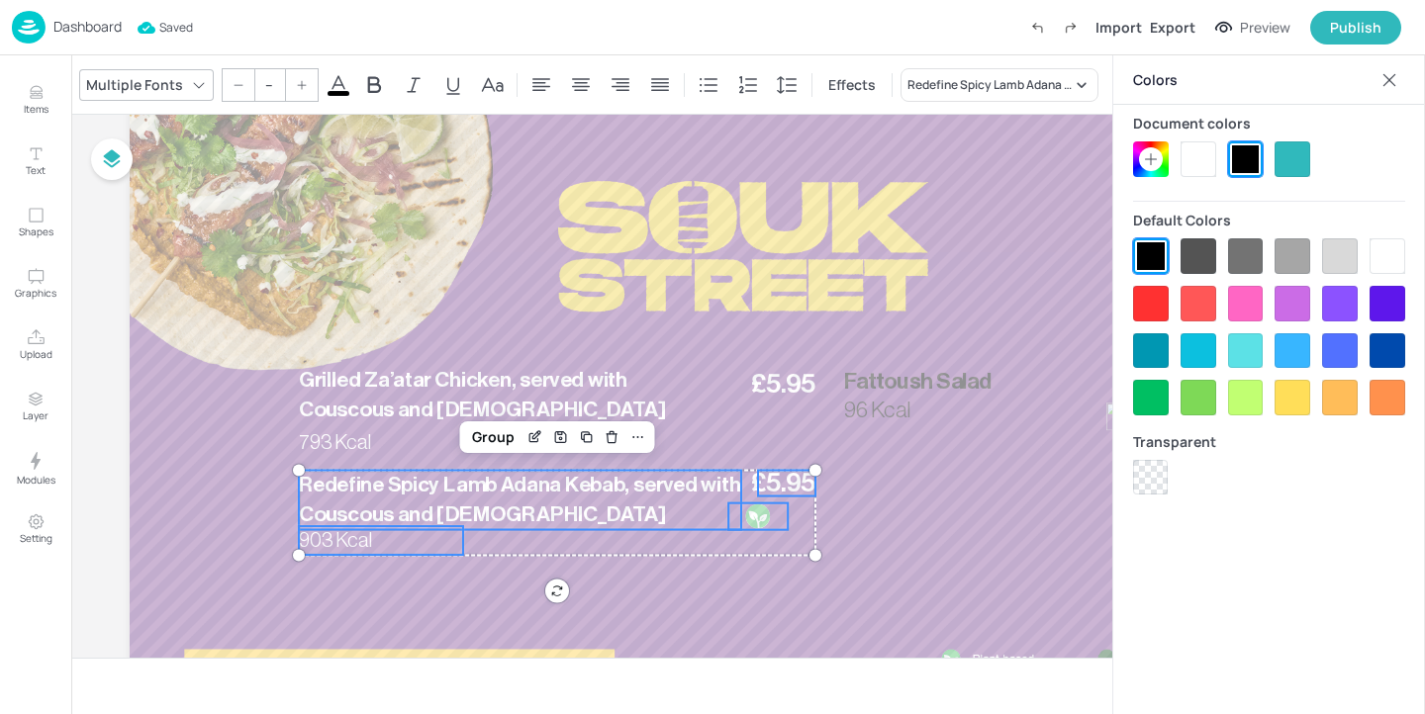
click at [477, 447] on div "Group" at bounding box center [493, 437] width 58 height 26
